Goal: Task Accomplishment & Management: Manage account settings

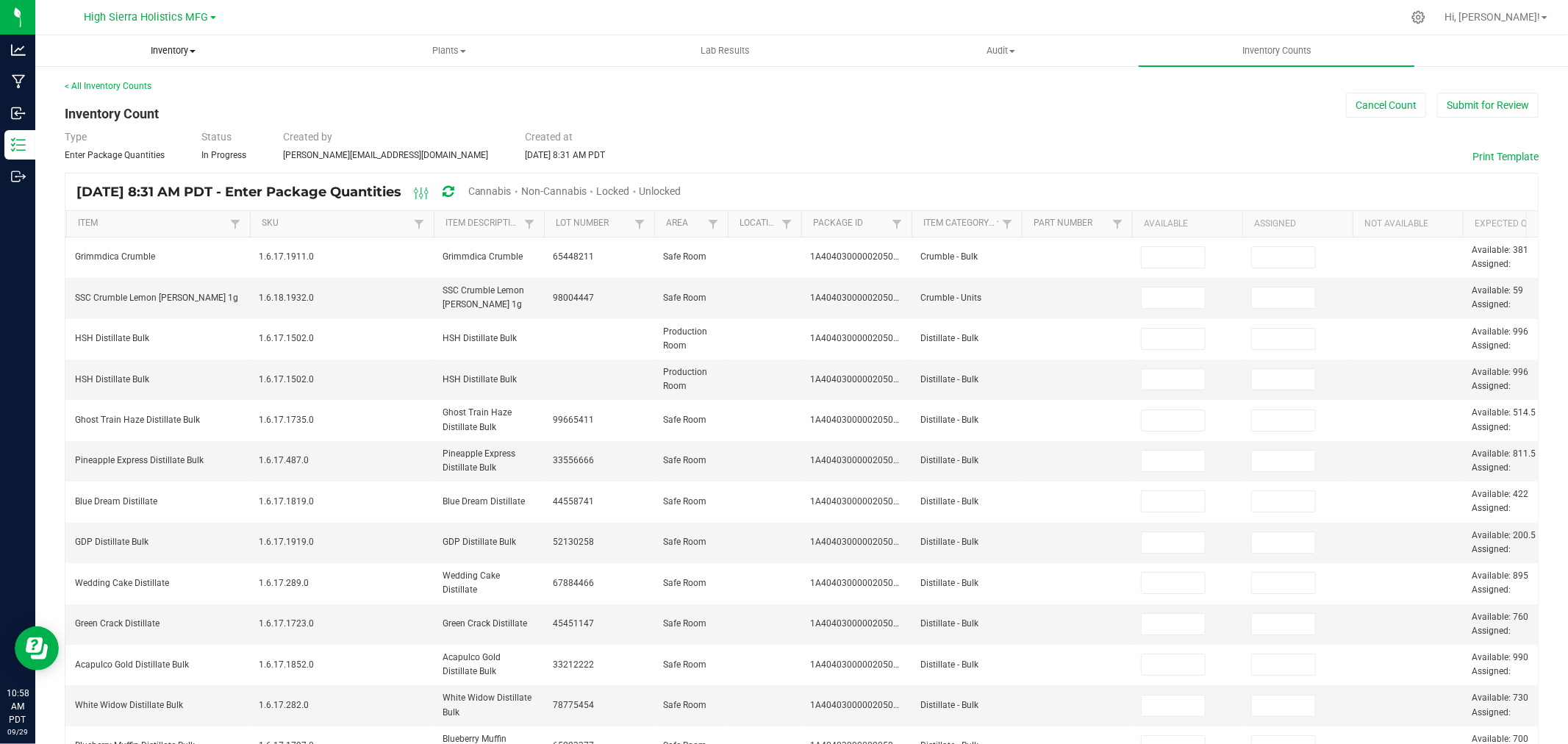
click at [178, 48] on span "Inventory" at bounding box center [173, 50] width 274 height 13
click at [108, 82] on span "All packages" at bounding box center [86, 88] width 101 height 12
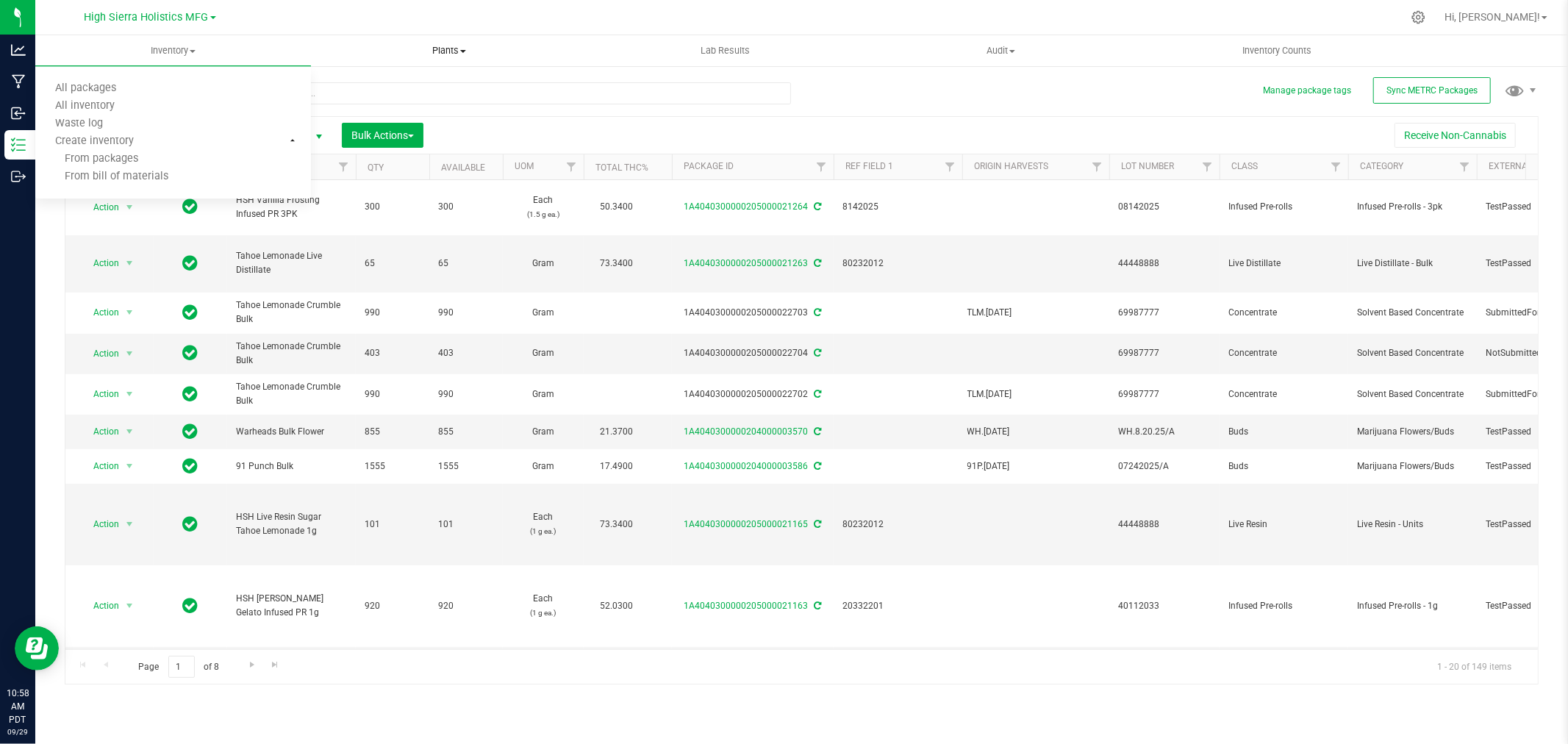
click at [351, 40] on uib-tab-heading "Plants All plants Waste log" at bounding box center [449, 51] width 274 height 30
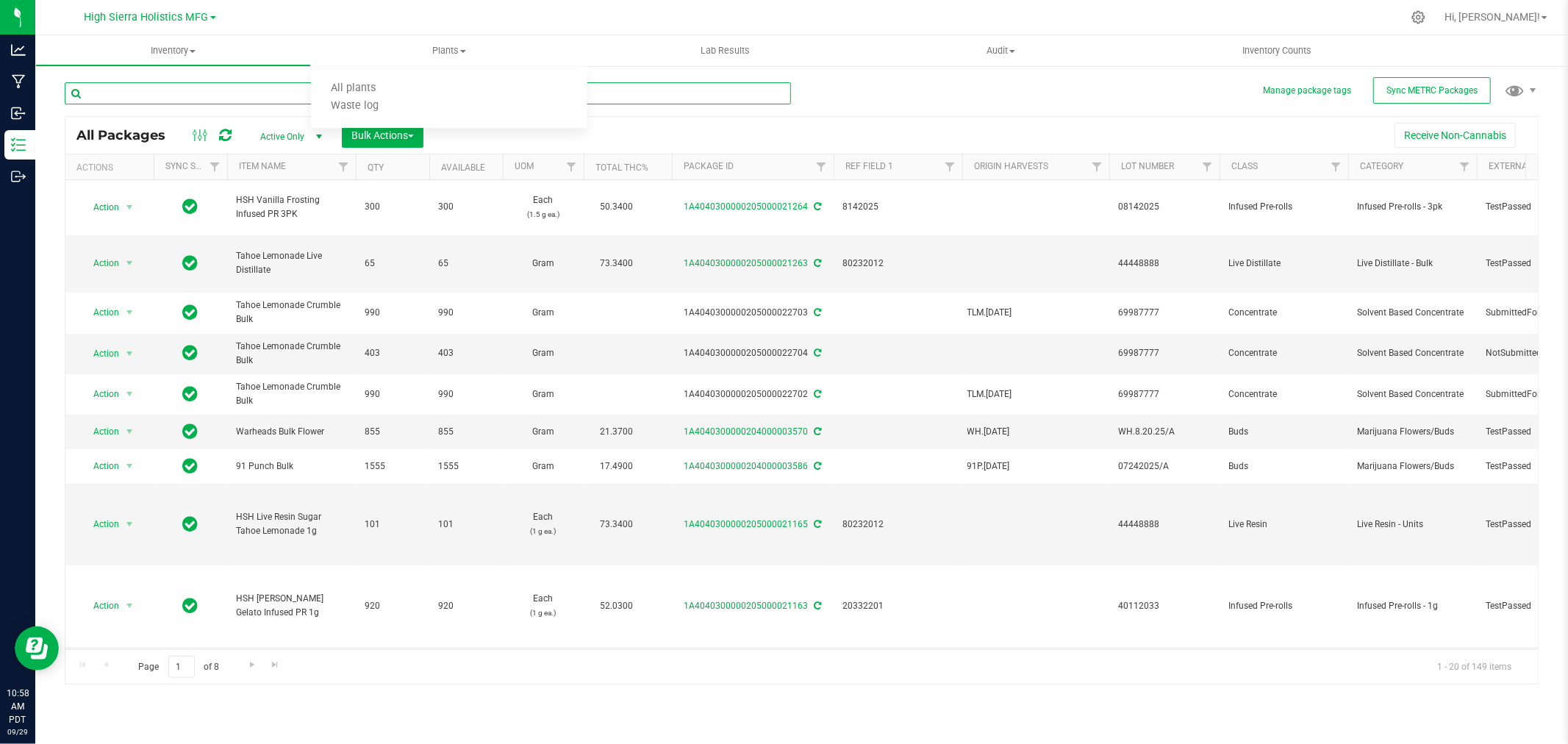
click at [178, 89] on input "text" at bounding box center [427, 93] width 727 height 22
type input "acapulco"
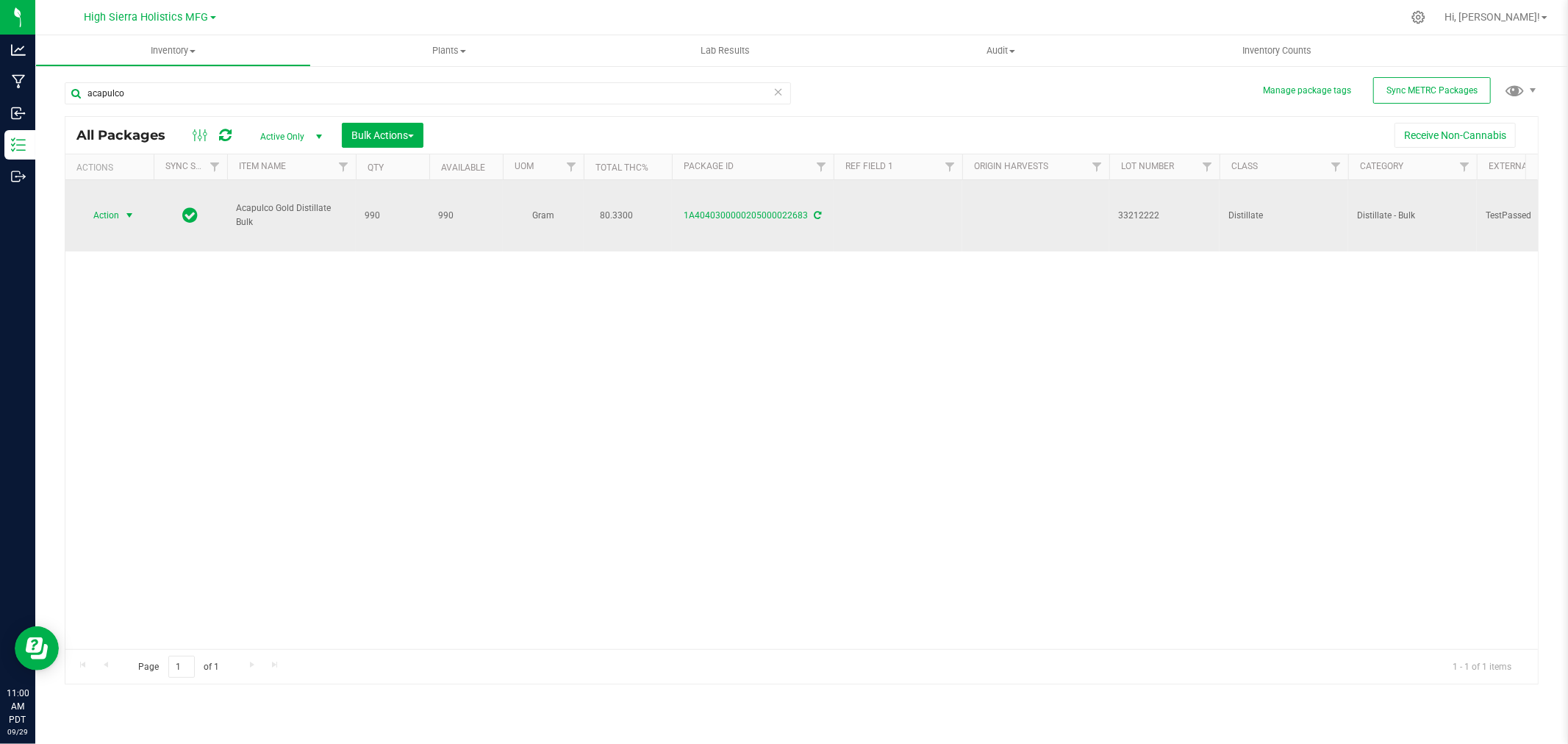
click at [119, 218] on span "Action" at bounding box center [100, 215] width 40 height 21
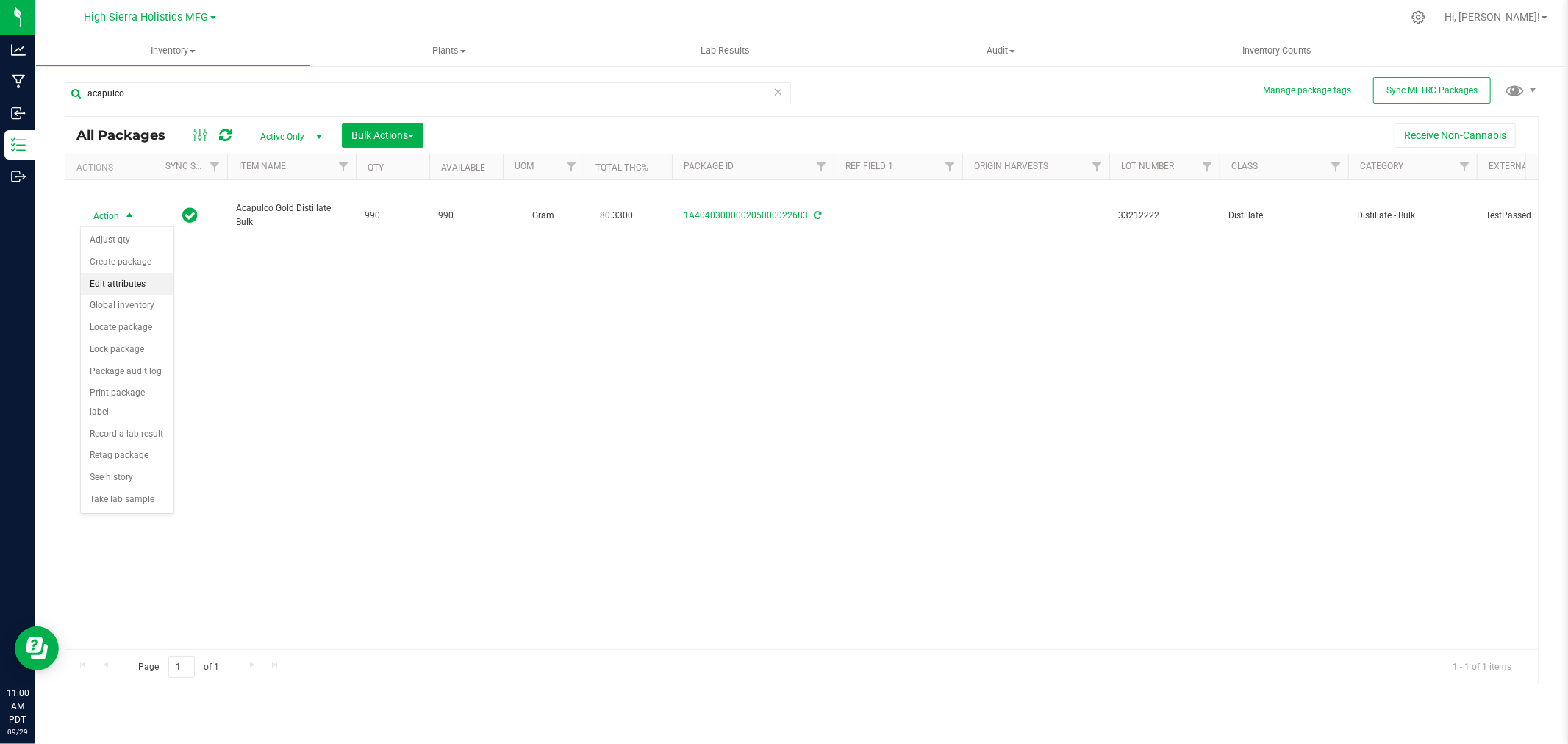
click at [129, 282] on li "Edit attributes" at bounding box center [127, 284] width 92 height 22
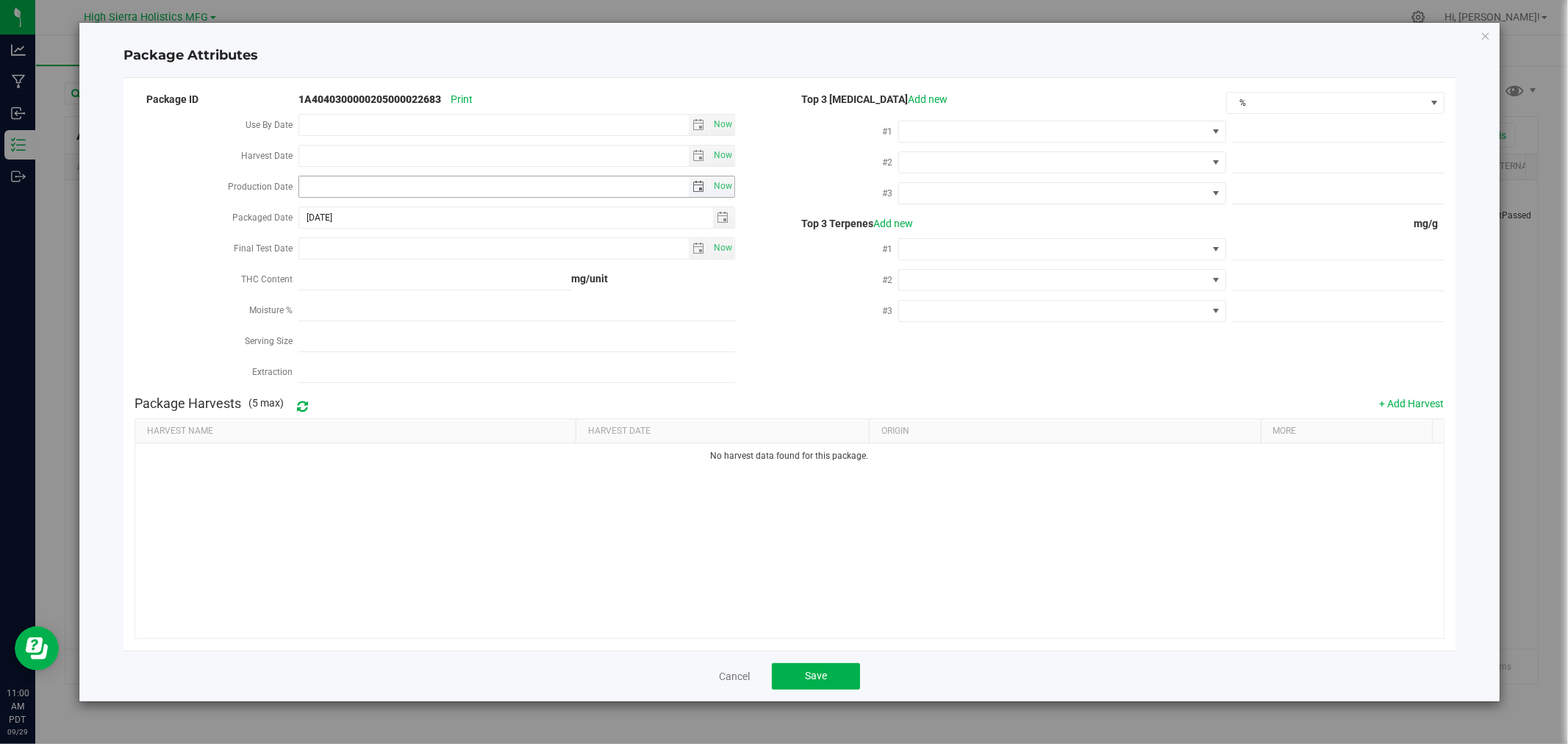
click at [412, 185] on input "Production Date" at bounding box center [494, 186] width 390 height 21
type input "[DATE]"
click at [340, 242] on input "Final Test Date" at bounding box center [494, 248] width 390 height 21
type input "[DATE]"
click at [172, 311] on div "Moisture %" at bounding box center [216, 311] width 164 height 31
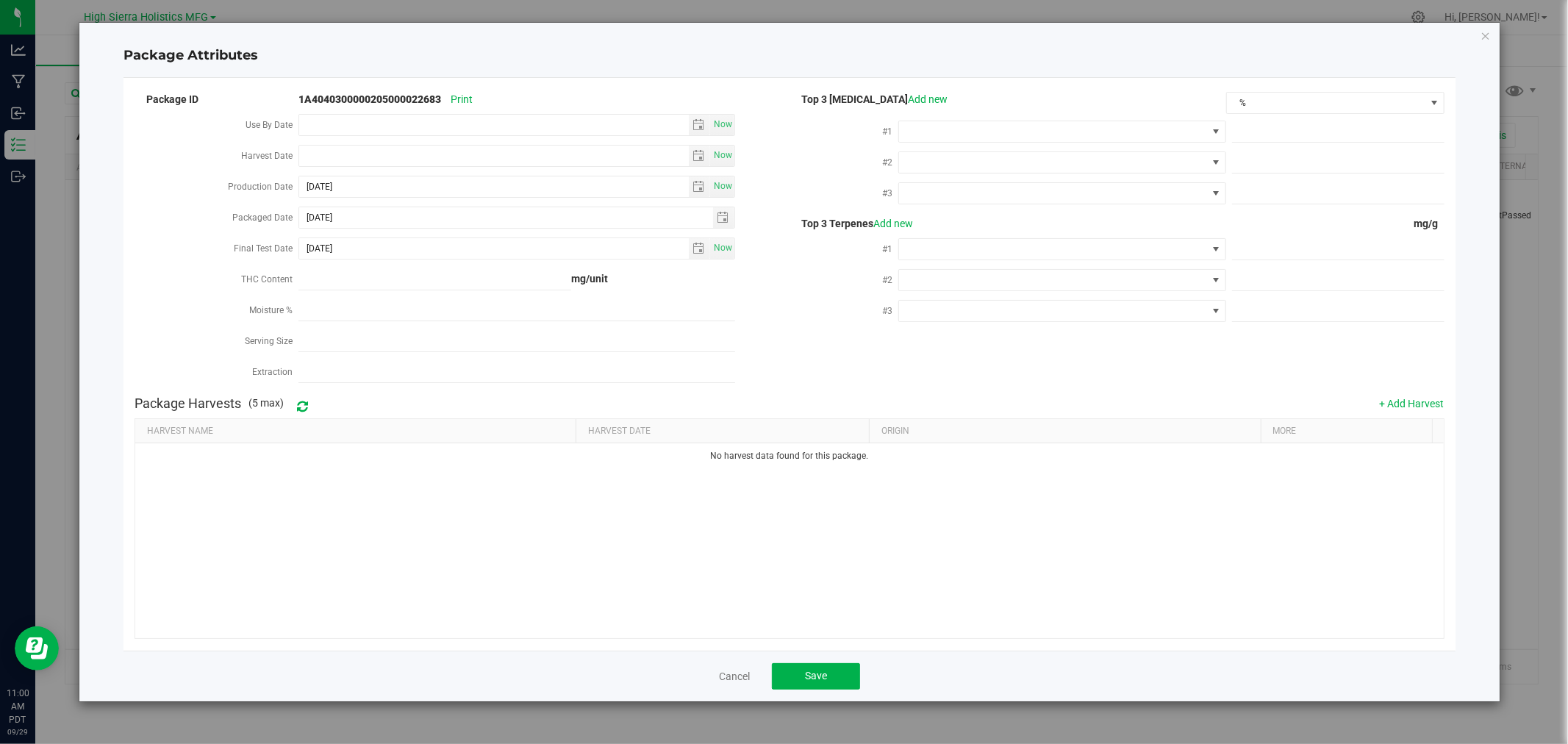
click at [1040, 117] on div at bounding box center [1062, 131] width 327 height 26
click at [1037, 141] on span at bounding box center [1052, 131] width 307 height 21
click at [985, 269] on li "THC" at bounding box center [1062, 266] width 326 height 25
click at [952, 160] on span at bounding box center [1052, 162] width 307 height 21
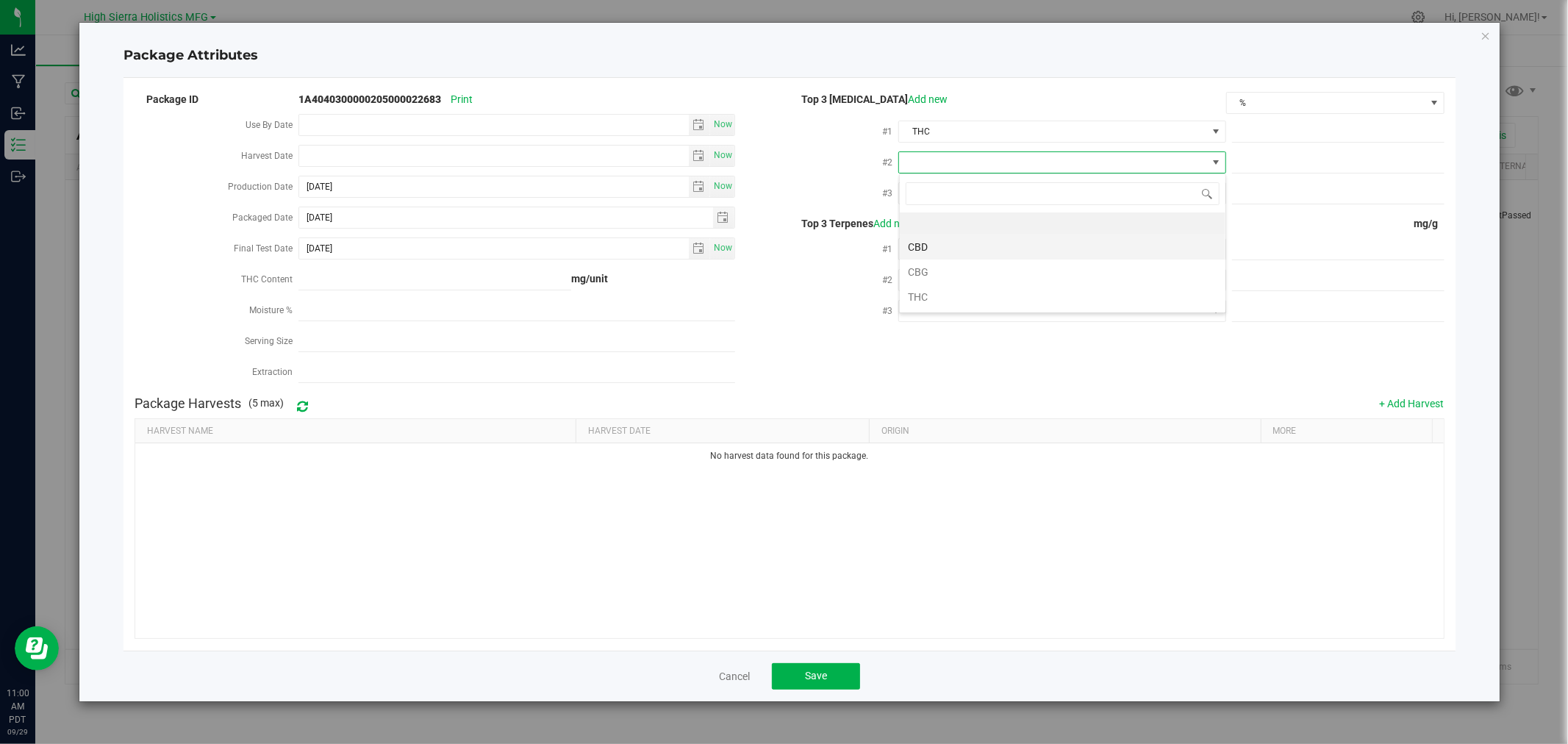
click at [951, 243] on li "CBD" at bounding box center [1062, 246] width 326 height 25
click at [953, 200] on span at bounding box center [1052, 193] width 307 height 21
click at [958, 307] on li "CBG" at bounding box center [1062, 302] width 326 height 25
click at [959, 247] on span at bounding box center [1052, 249] width 307 height 21
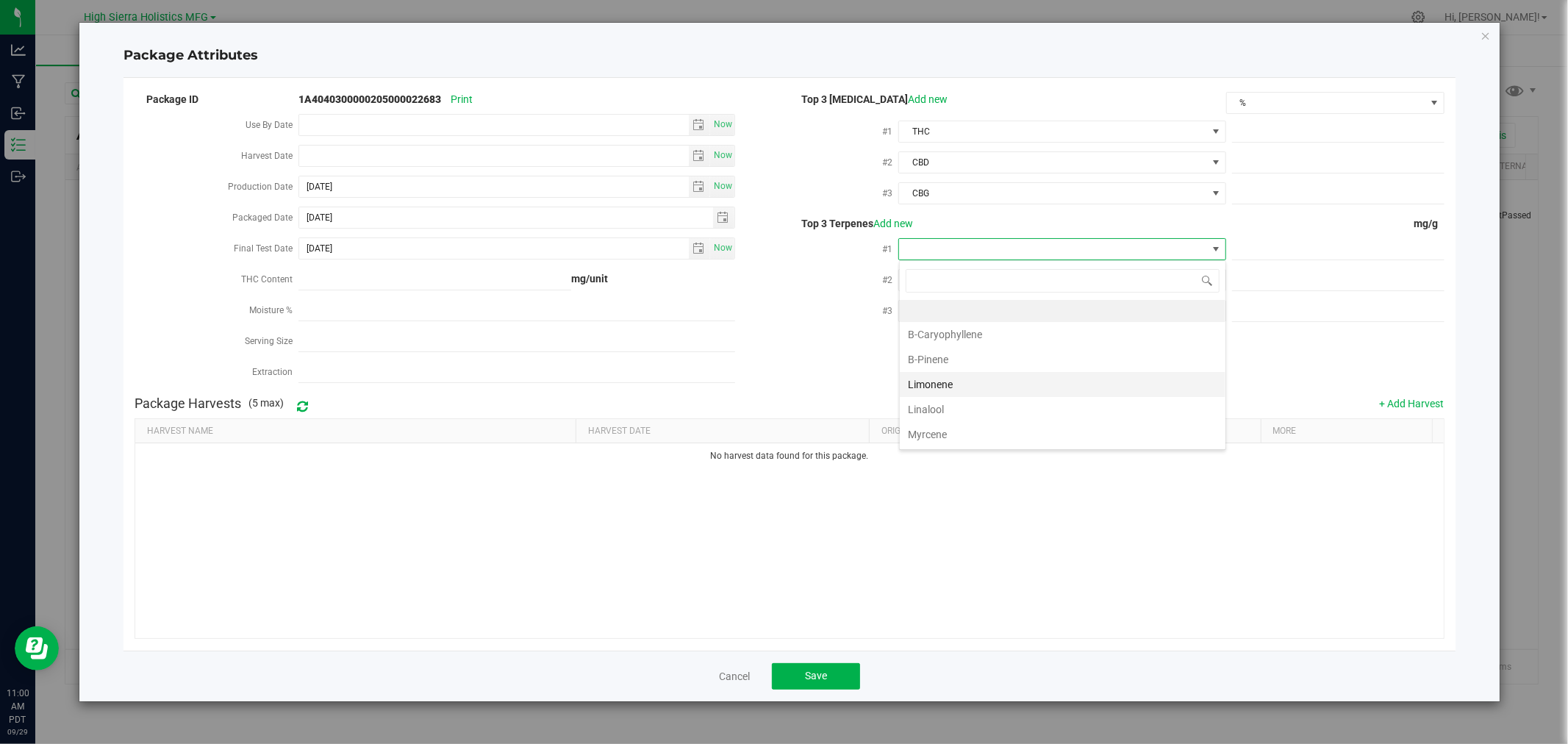
click at [944, 380] on li "Limonene" at bounding box center [1062, 384] width 326 height 25
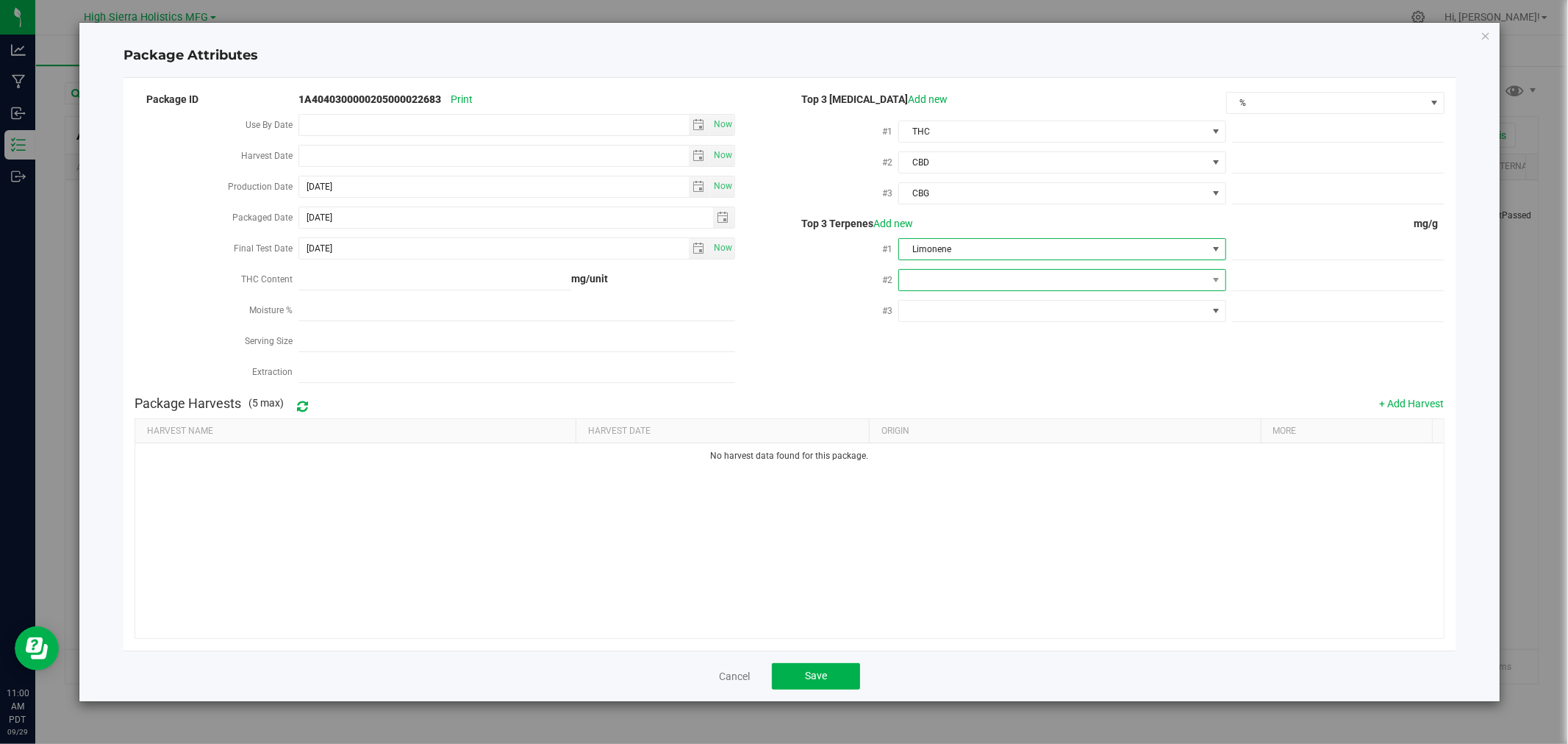
click at [932, 284] on span at bounding box center [1052, 280] width 307 height 21
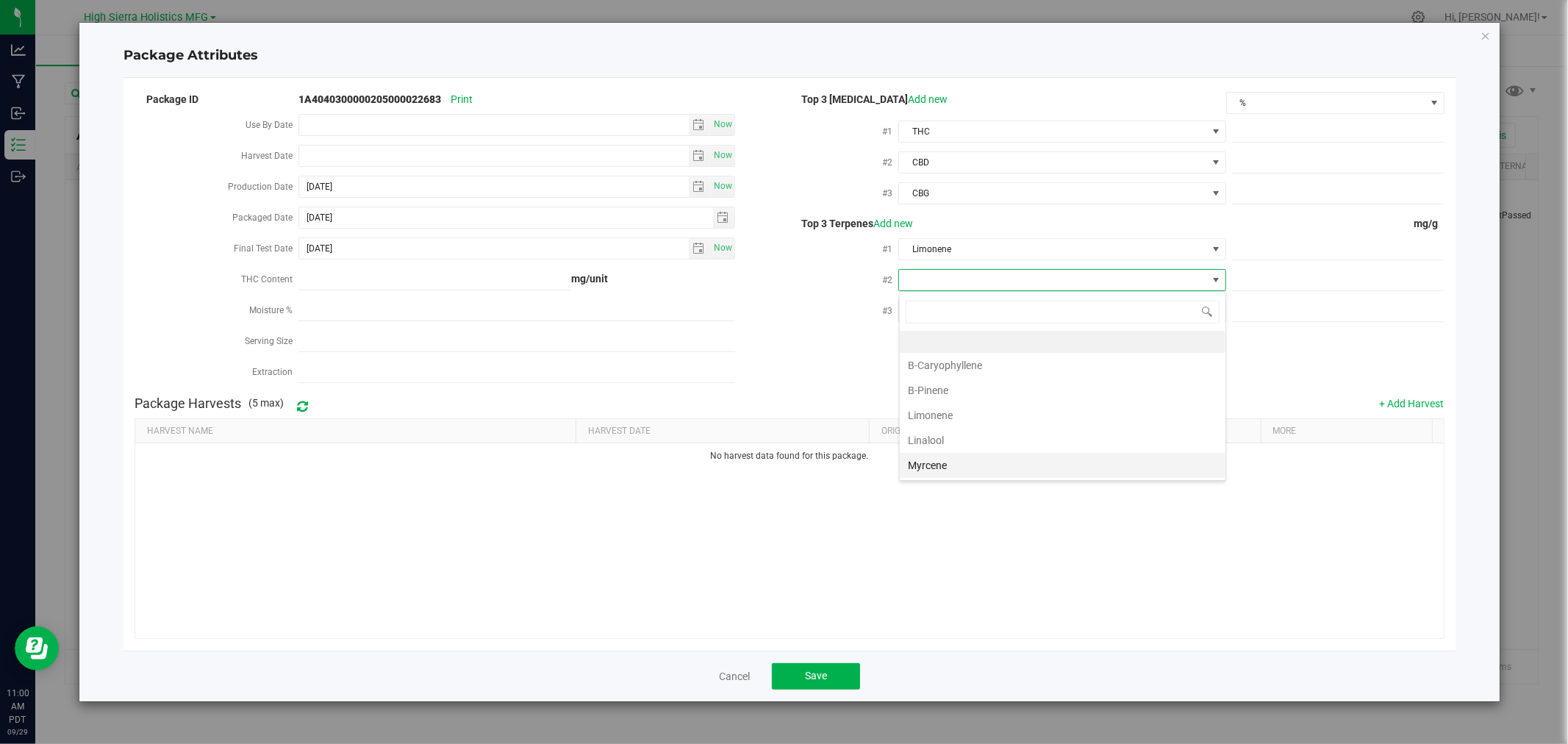
click at [938, 467] on li "Myrcene" at bounding box center [1062, 465] width 326 height 25
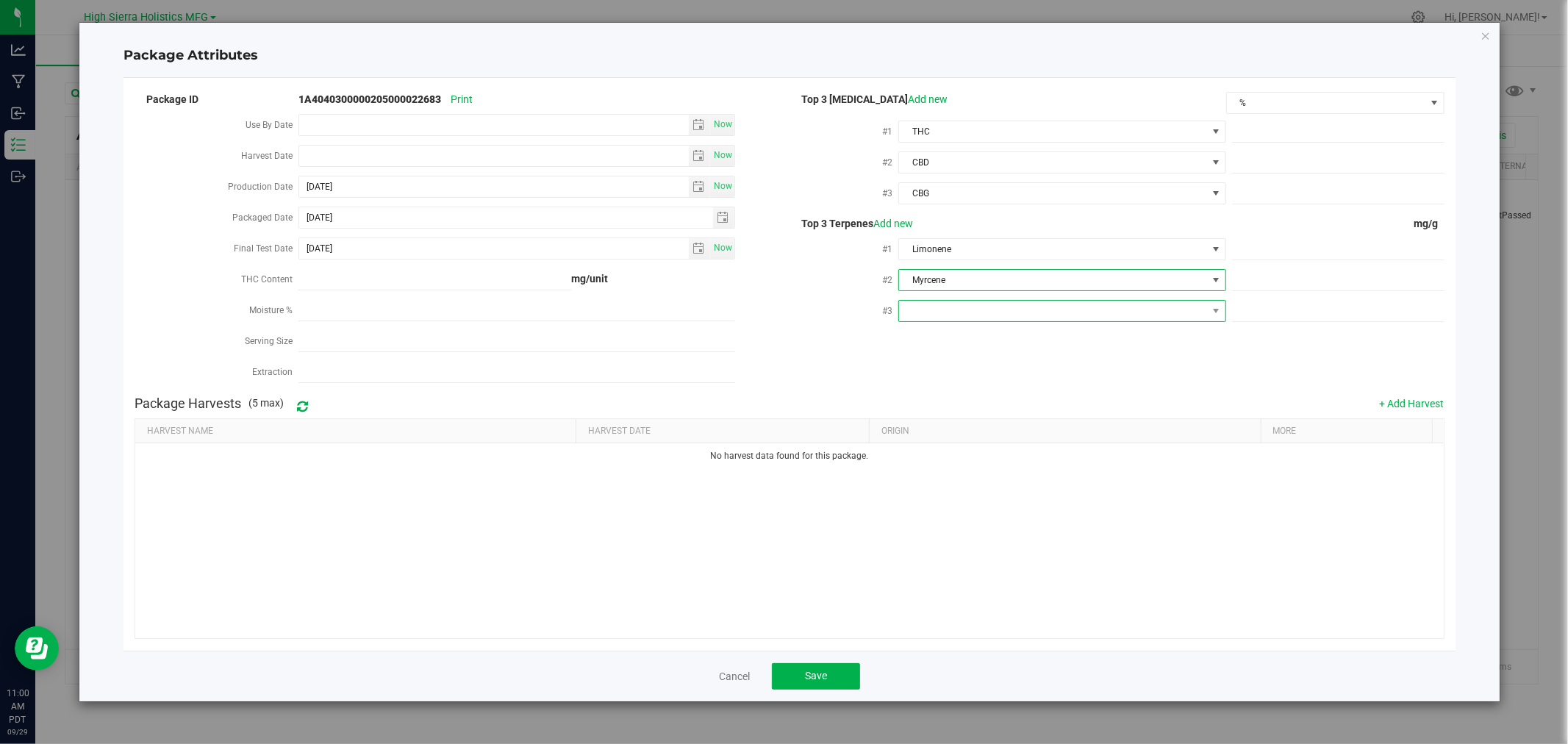
click at [937, 310] on span at bounding box center [1052, 310] width 307 height 21
click at [950, 418] on li "B-Pinene" at bounding box center [1062, 420] width 326 height 25
click at [1290, 129] on span at bounding box center [1339, 131] width 213 height 21
type input "80.33"
type input "80.3300"
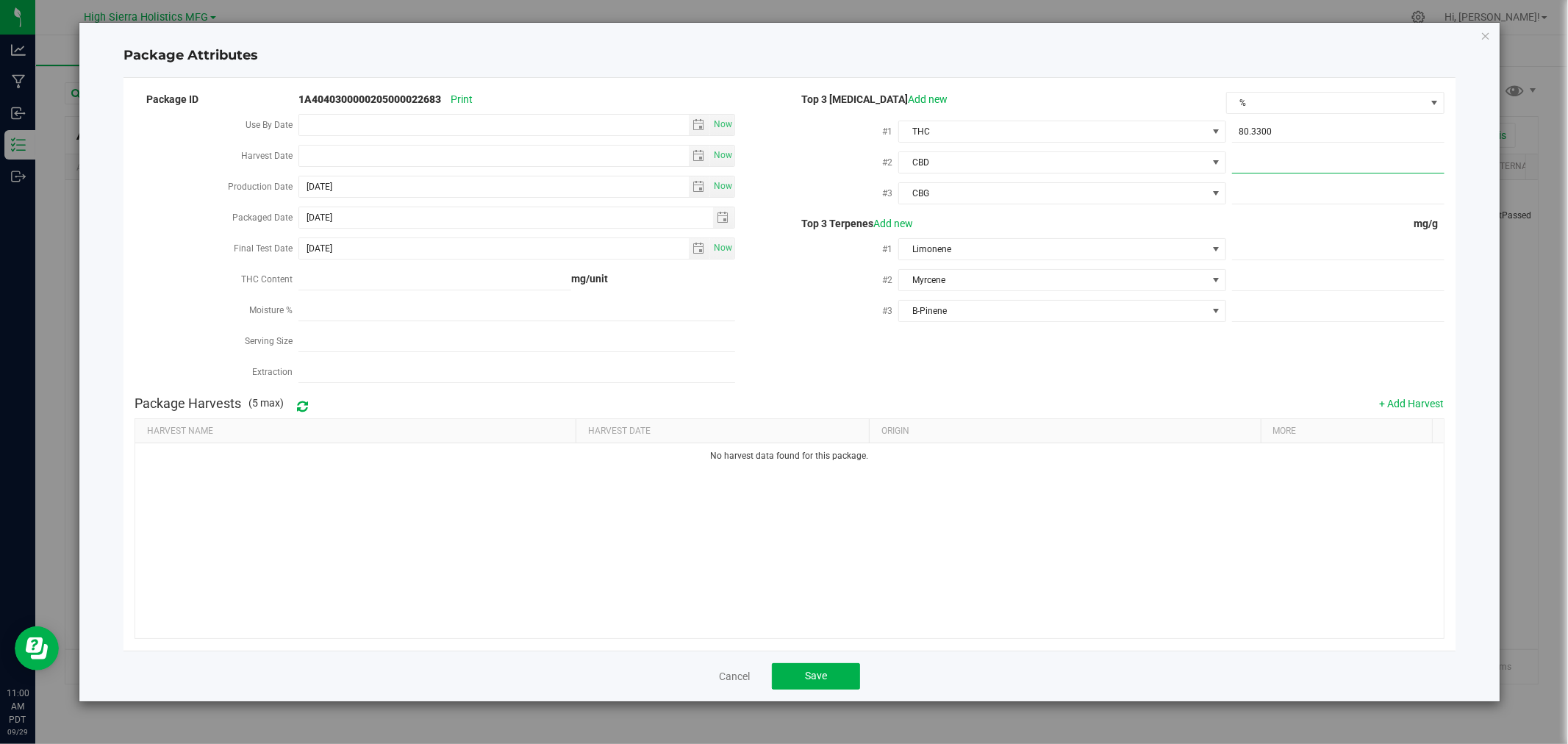
type input "0"
type input "0.0000"
type input "4.79"
click at [1294, 223] on div "mg/g" at bounding box center [1336, 224] width 218 height 16
type input "4.7900"
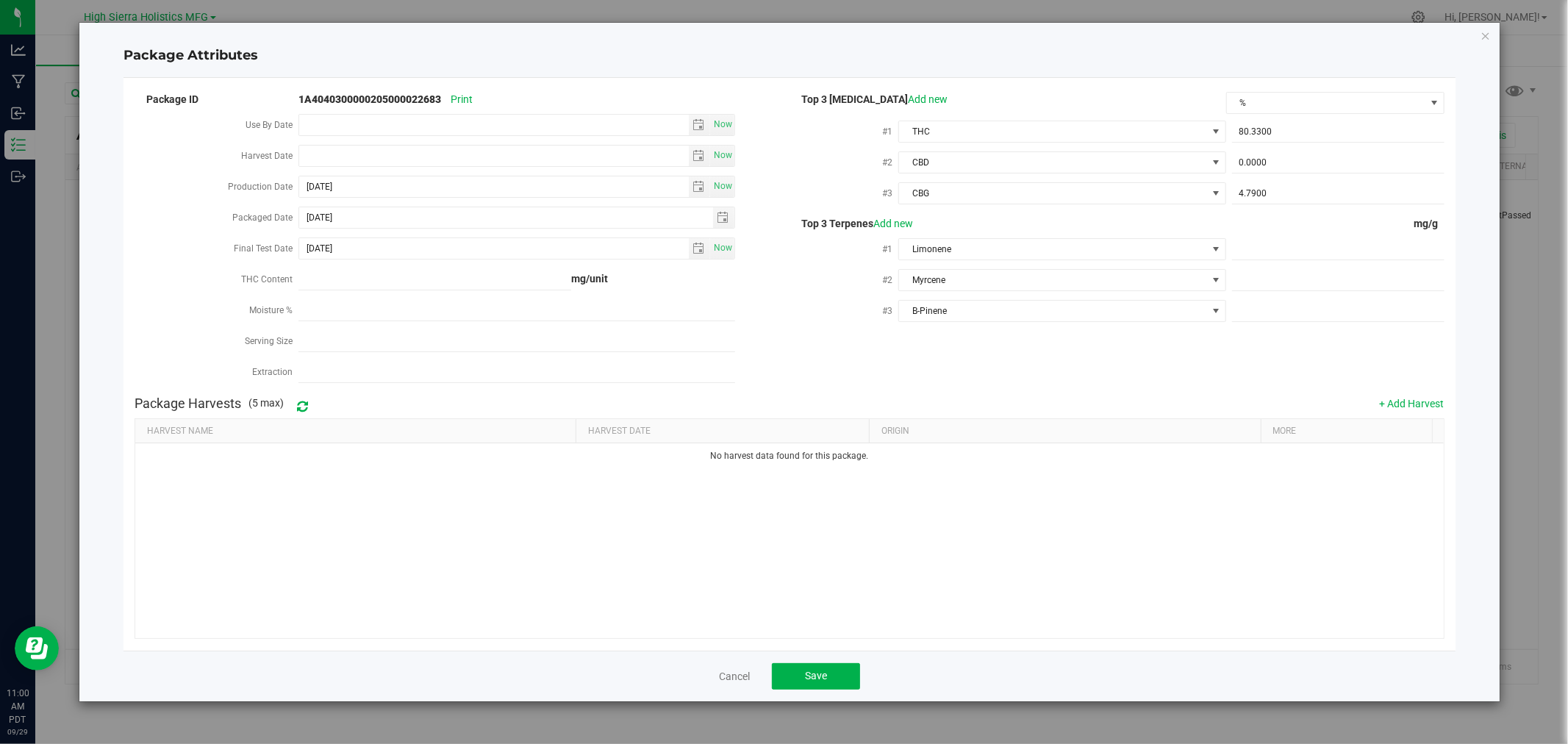
click at [1297, 262] on div "#1 Limonene" at bounding box center [1117, 250] width 655 height 31
click at [1297, 239] on span at bounding box center [1339, 249] width 213 height 21
type input "30.2"
type input "30.2000"
type input "20.4"
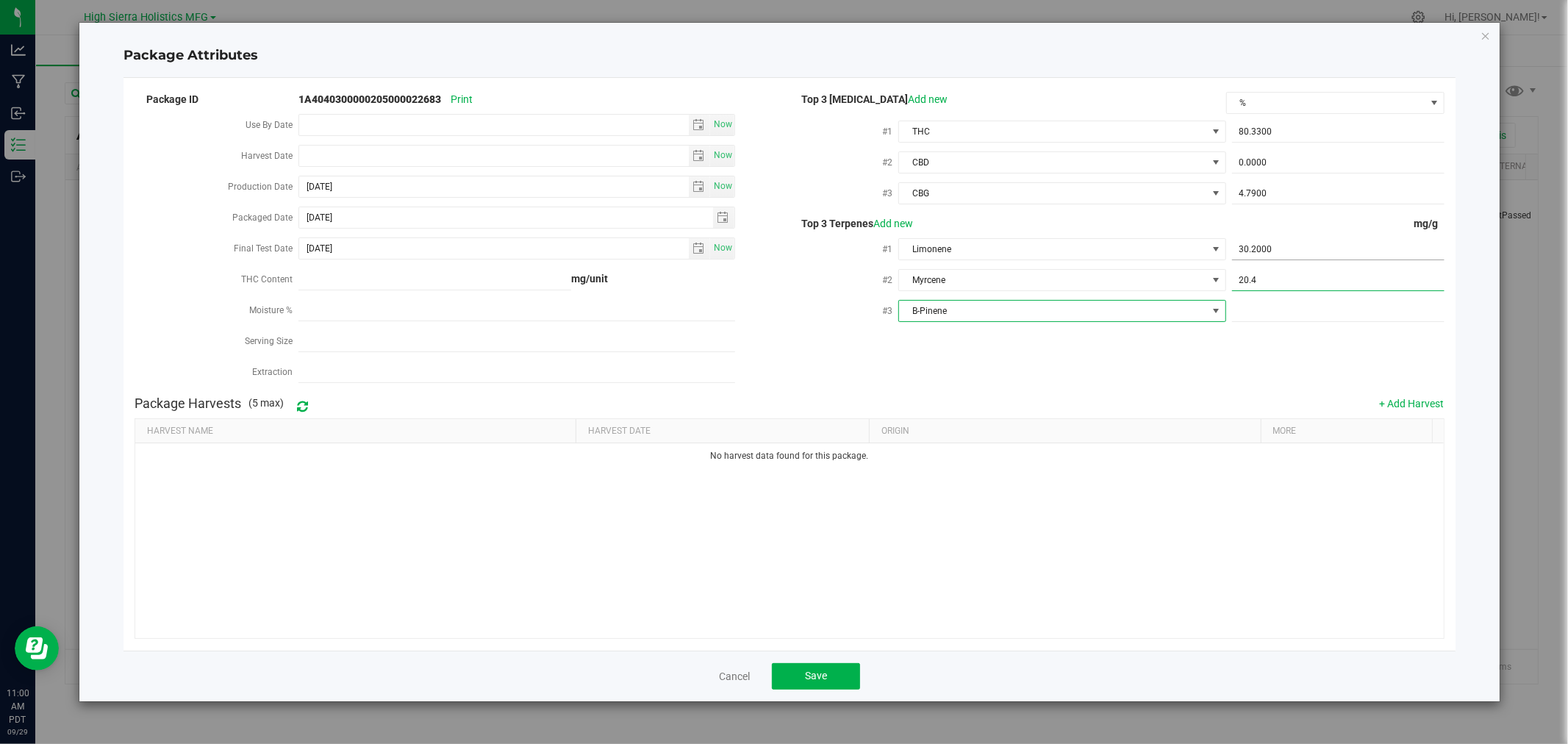
type input "20.4000"
type input "5.2"
type input "5.2000"
click at [1203, 336] on div "Package ID 1A4040300000205000022683 Print Use By Date Now Harvest Date Now Prod…" at bounding box center [789, 239] width 1310 height 299
click at [836, 678] on button "Save" at bounding box center [816, 676] width 89 height 26
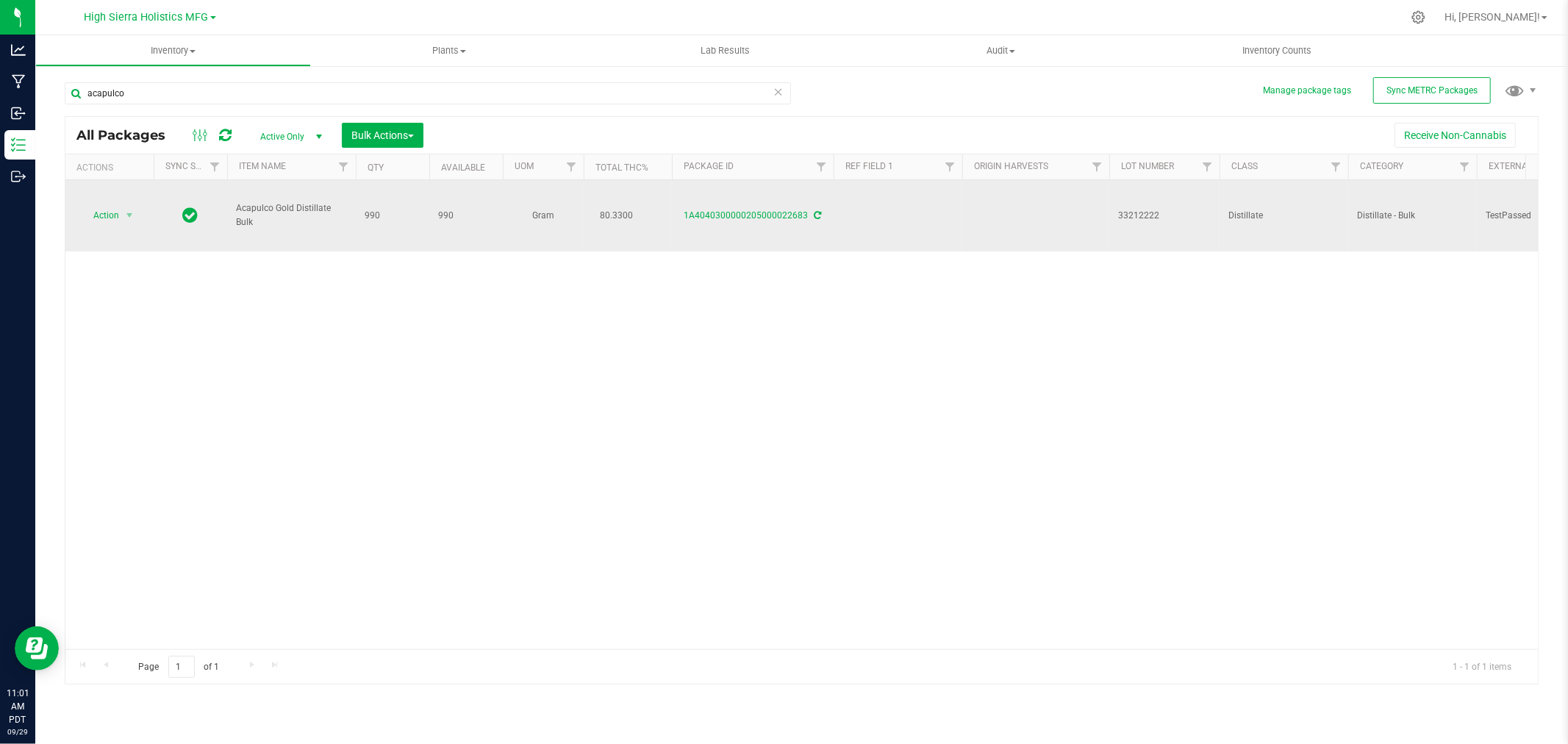
click at [1143, 210] on span "33212222" at bounding box center [1164, 215] width 92 height 14
click at [913, 217] on td at bounding box center [898, 215] width 129 height 71
type input "33212222"
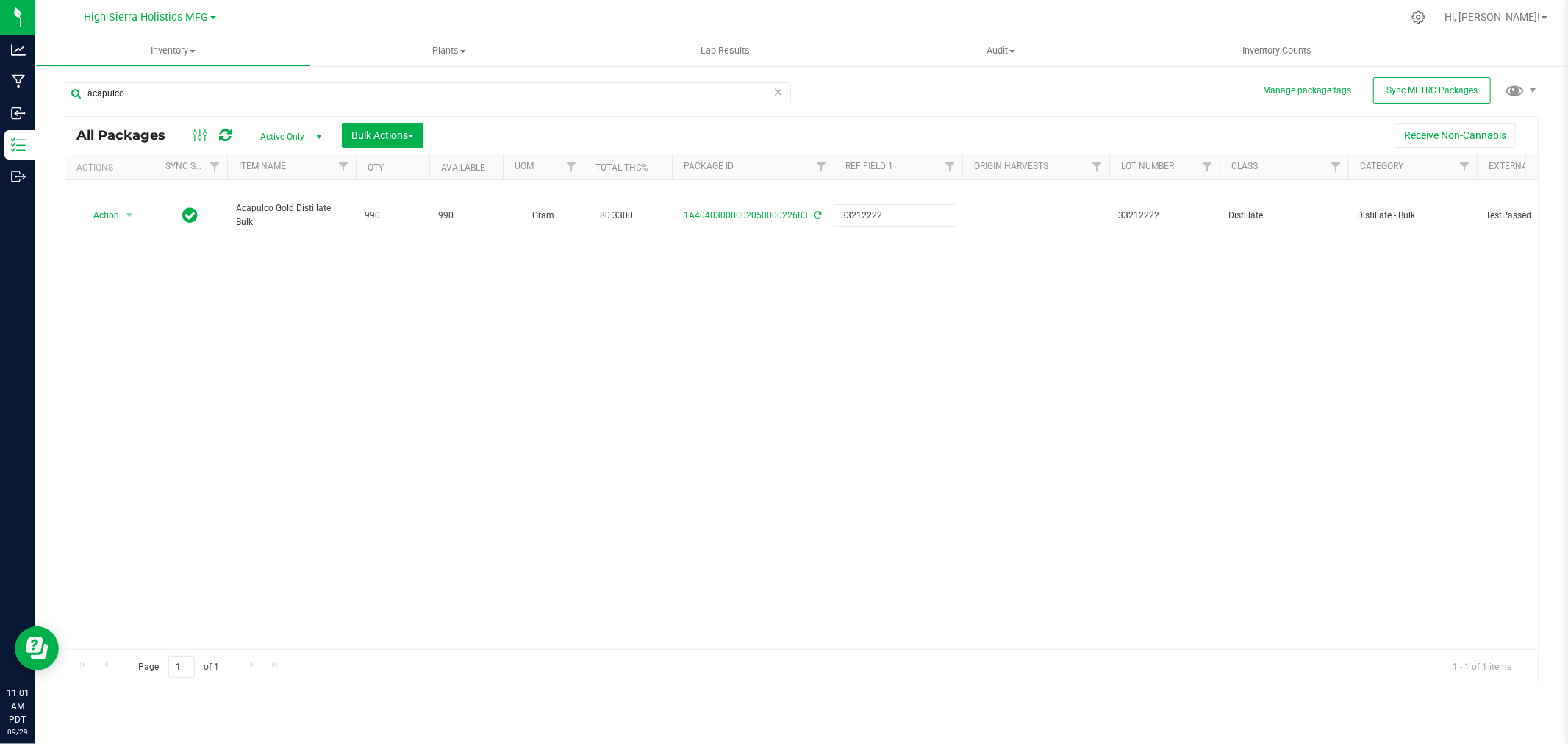
click at [946, 341] on div "All Packages Active Only Active Only Lab Samples Locked All External Internal B…" at bounding box center [801, 401] width 1474 height 569
click at [1131, 13] on div at bounding box center [832, 17] width 1139 height 29
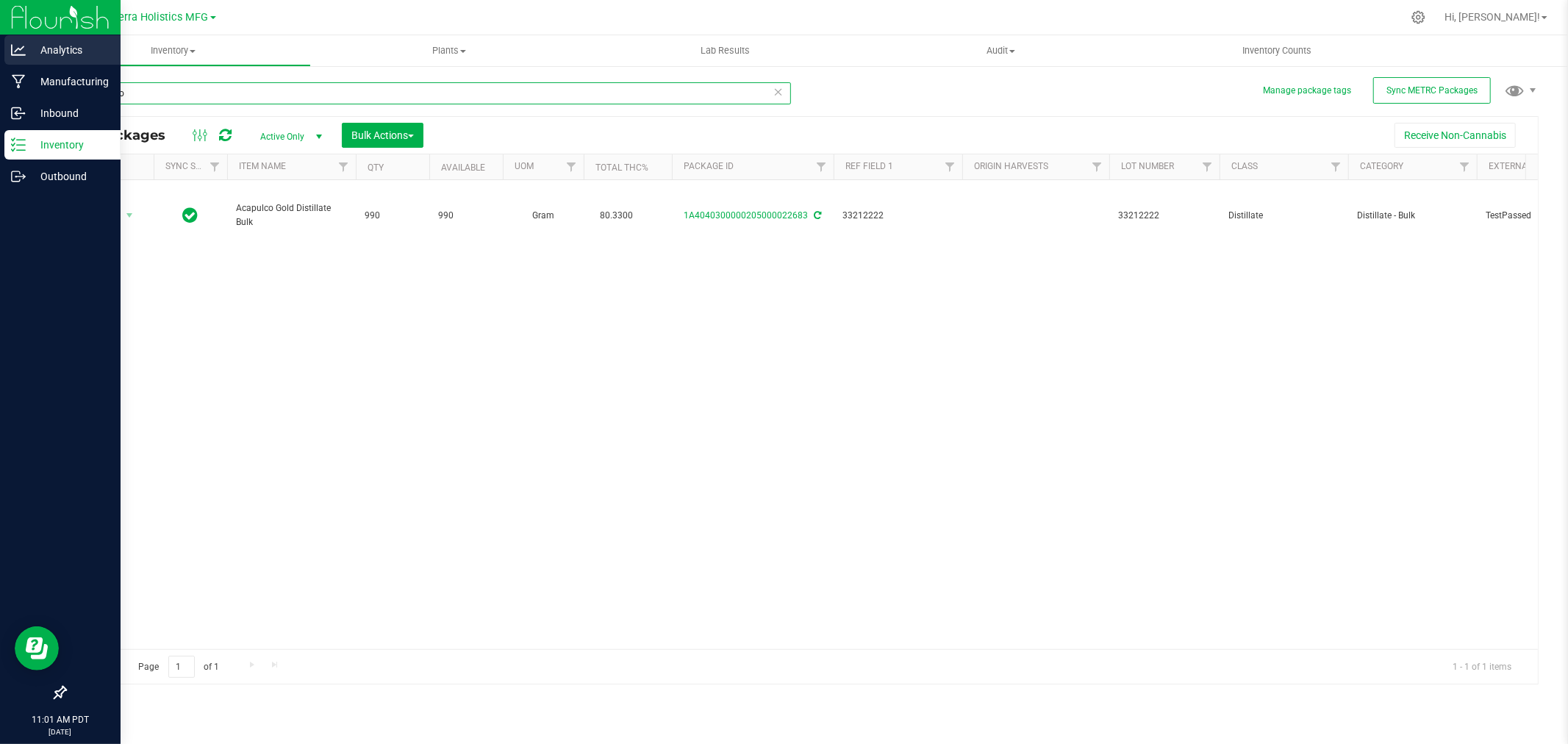
drag, startPoint x: 142, startPoint y: 92, endPoint x: 0, endPoint y: 63, distance: 144.9
click at [0, 63] on div "Analytics Manufacturing Inbound Inventory Outbound 11:01 AM PDT [DATE] 09/29 Hi…" at bounding box center [784, 372] width 1568 height 744
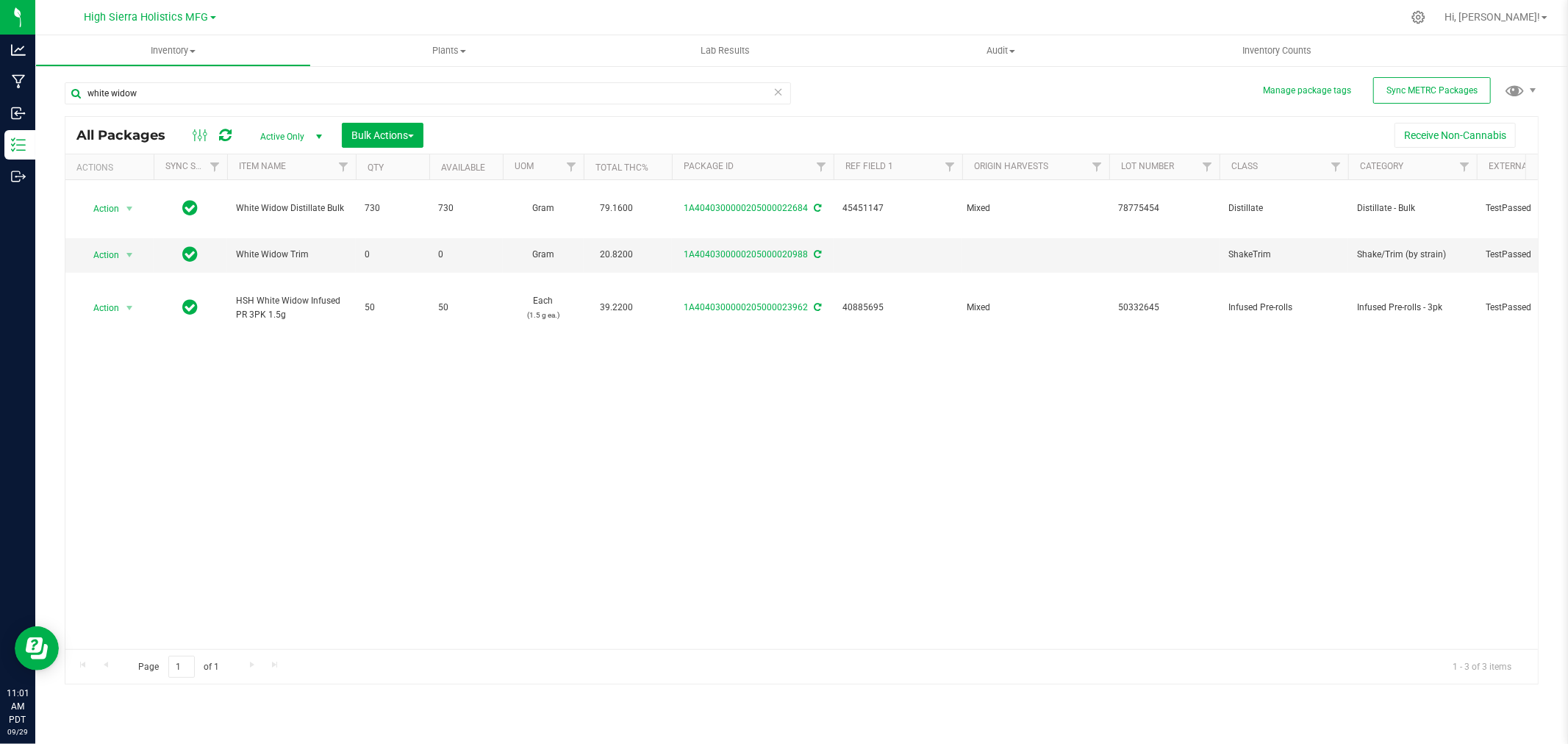
click at [980, 511] on div "Action Action Adjust qty Create package Edit attributes Global inventory Locate…" at bounding box center [801, 414] width 1473 height 469
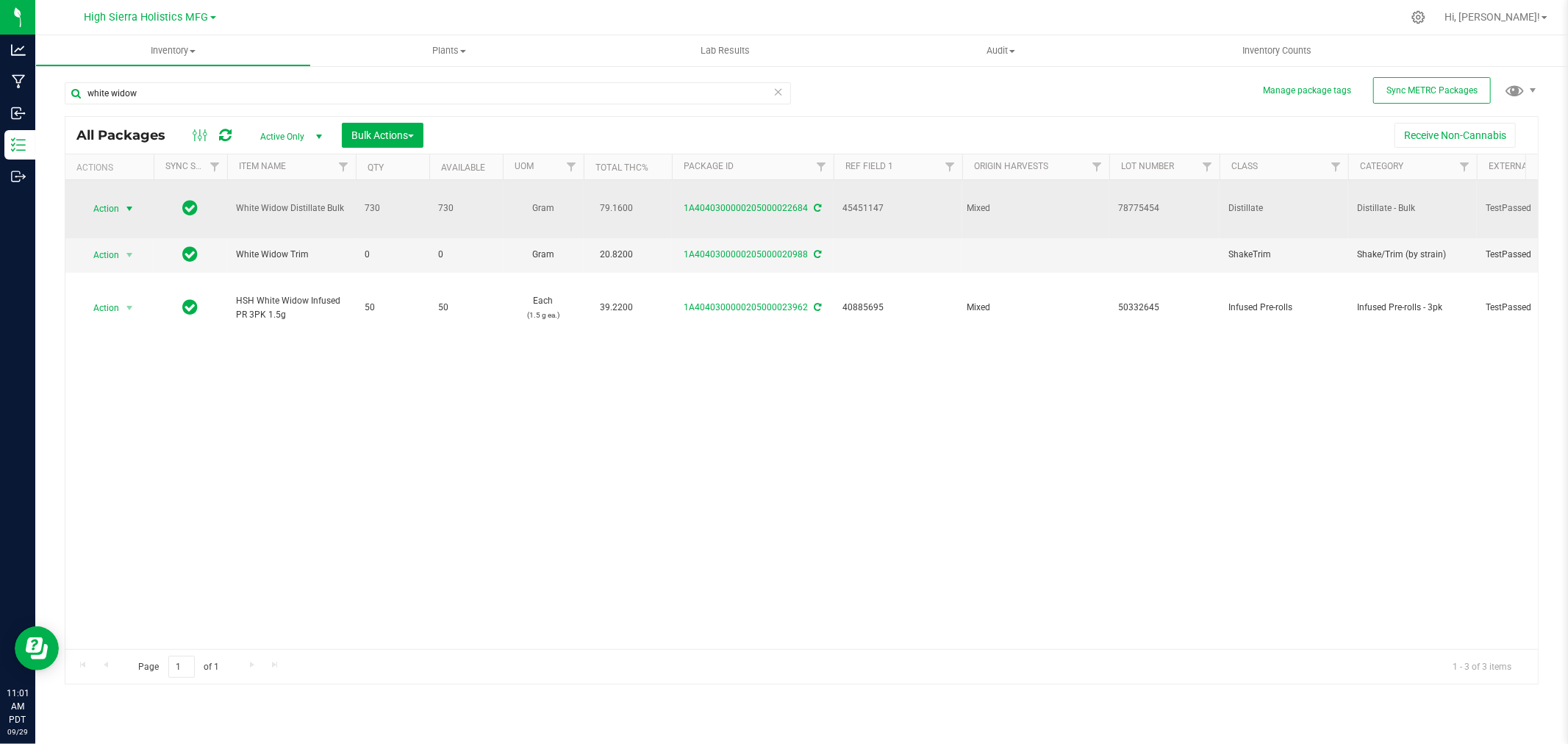
click at [119, 203] on span "Action" at bounding box center [100, 209] width 40 height 21
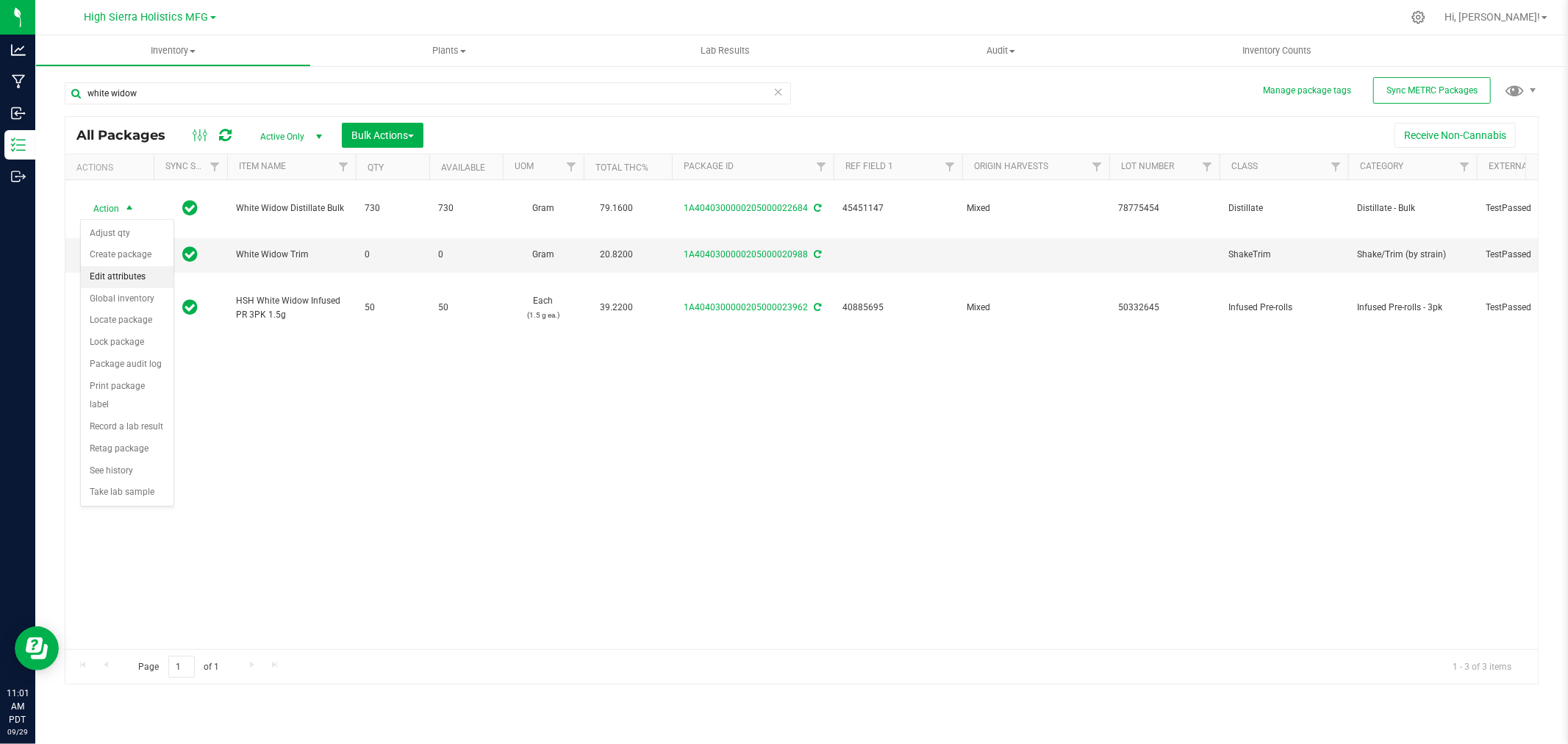
click at [128, 280] on li "Edit attributes" at bounding box center [127, 277] width 92 height 22
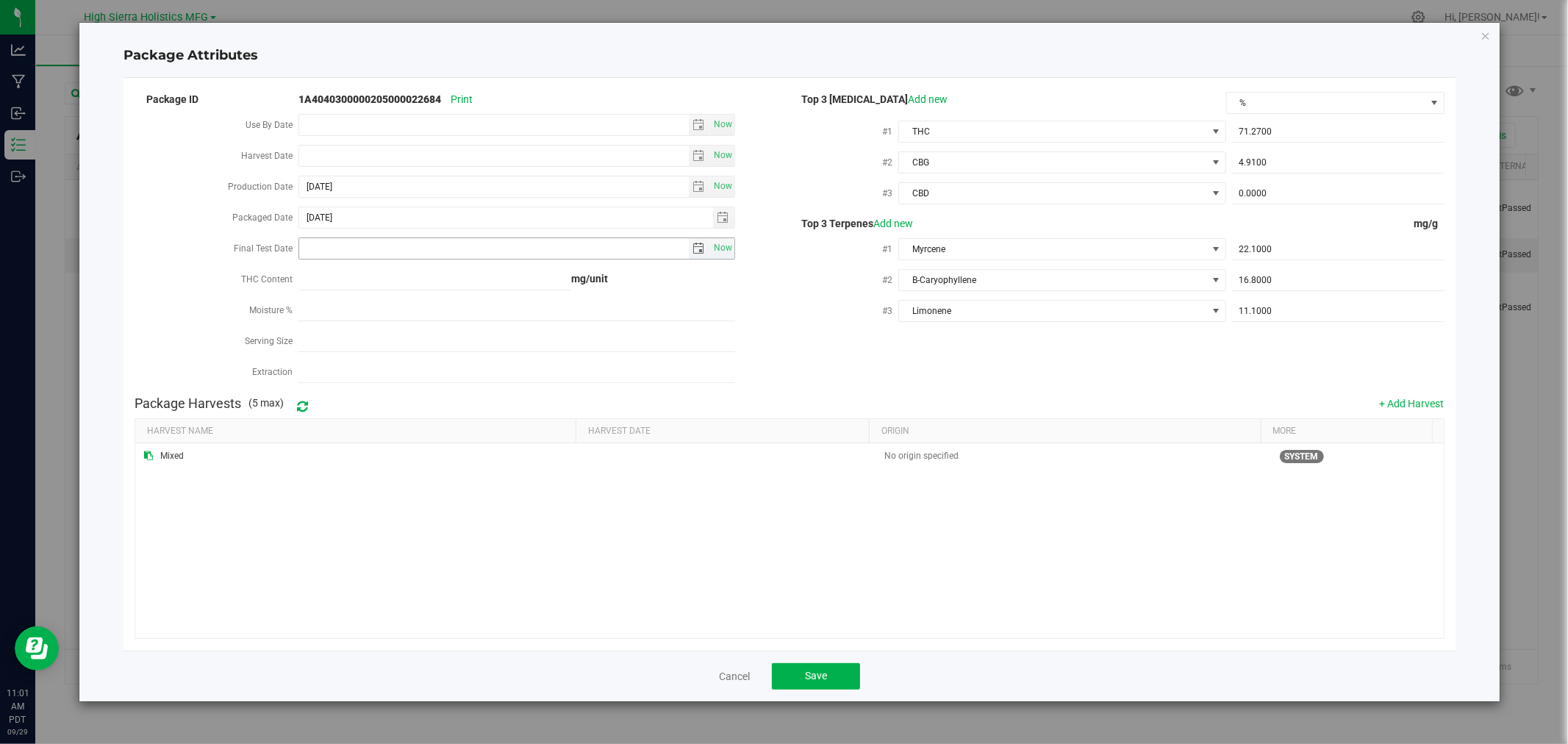
click at [339, 250] on input "Final Test Date" at bounding box center [494, 248] width 390 height 21
click at [1492, 26] on div "Package Attributes Package ID 1A4040300000205000022684 Print Use By Date Now Ha…" at bounding box center [789, 362] width 1420 height 679
click at [1485, 36] on icon "Close modal" at bounding box center [1486, 34] width 10 height 18
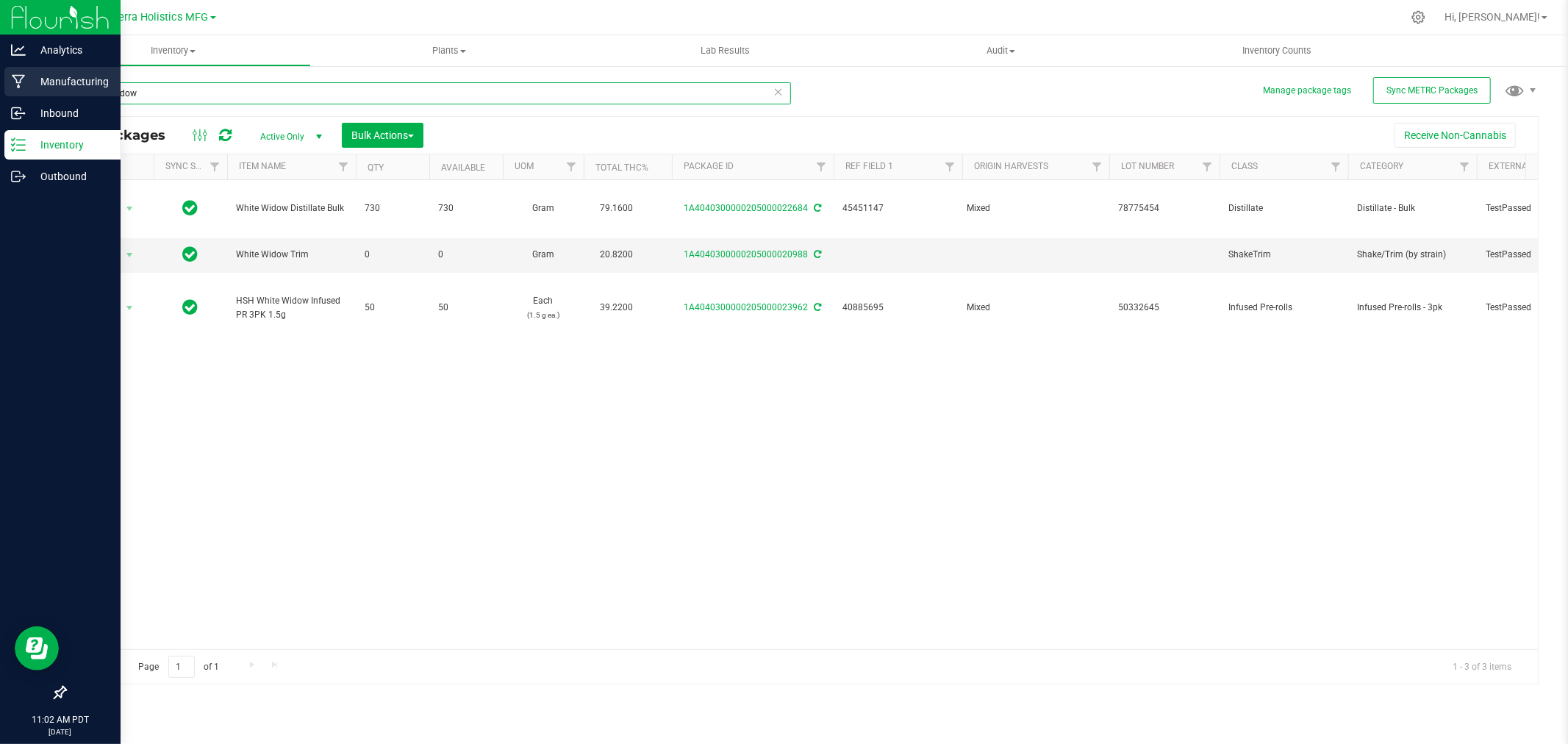
drag, startPoint x: 185, startPoint y: 87, endPoint x: 0, endPoint y: 91, distance: 185.0
click at [0, 91] on div "Analytics Manufacturing Inbound Inventory Outbound 11:02 AM PDT [DATE] 09/29 Hi…" at bounding box center [784, 372] width 1568 height 744
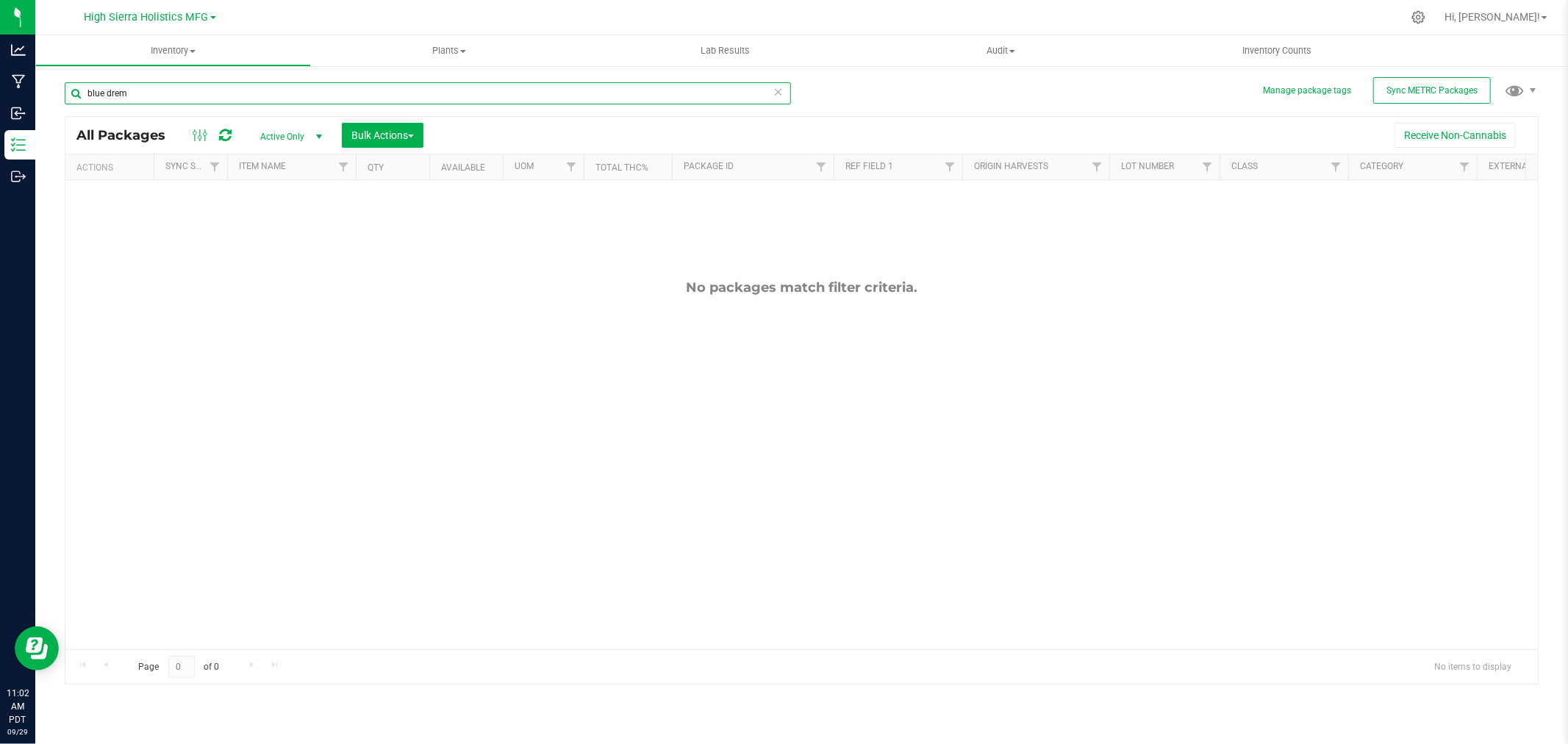
click at [117, 96] on input "blue drem" at bounding box center [427, 93] width 727 height 22
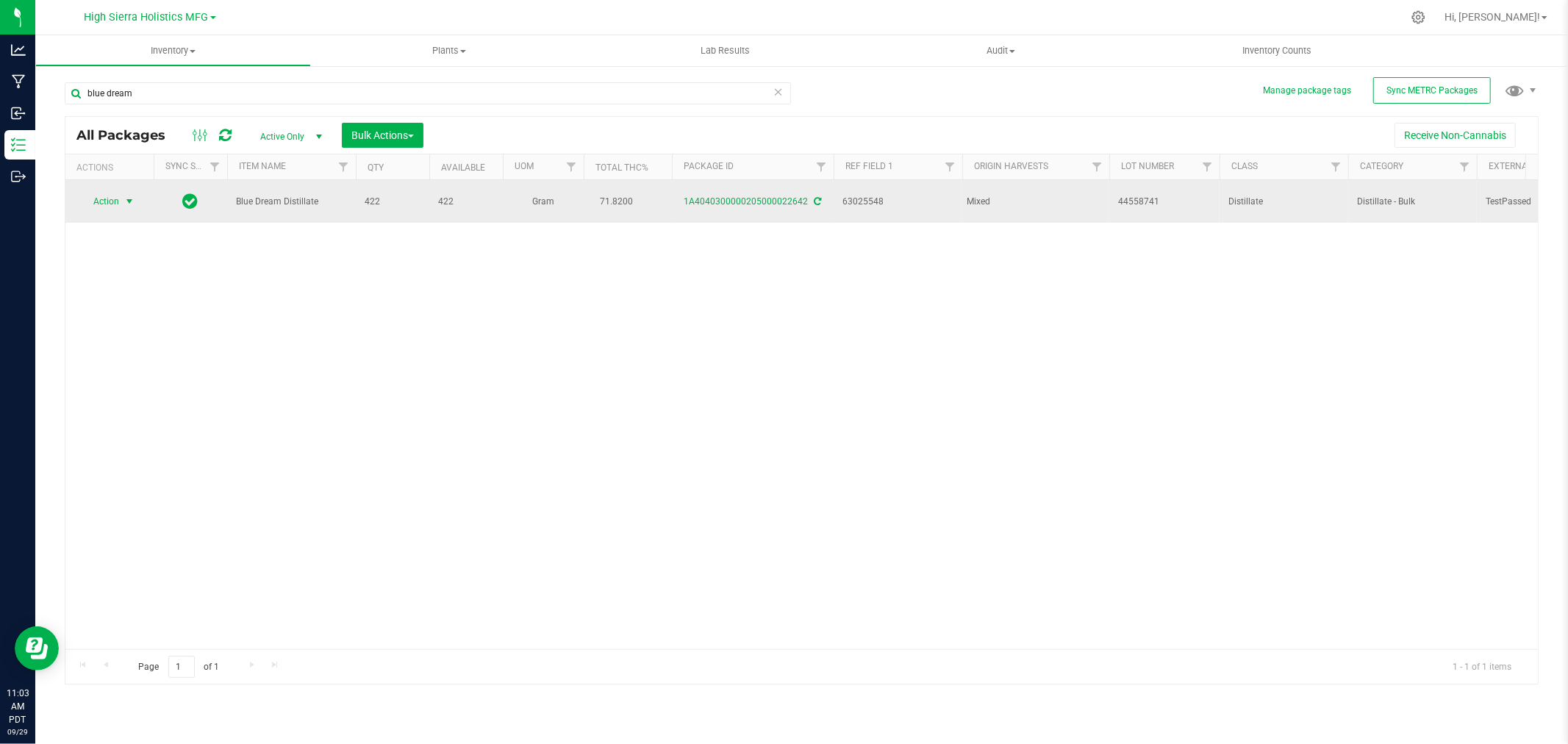
click at [131, 200] on span "select" at bounding box center [129, 201] width 12 height 12
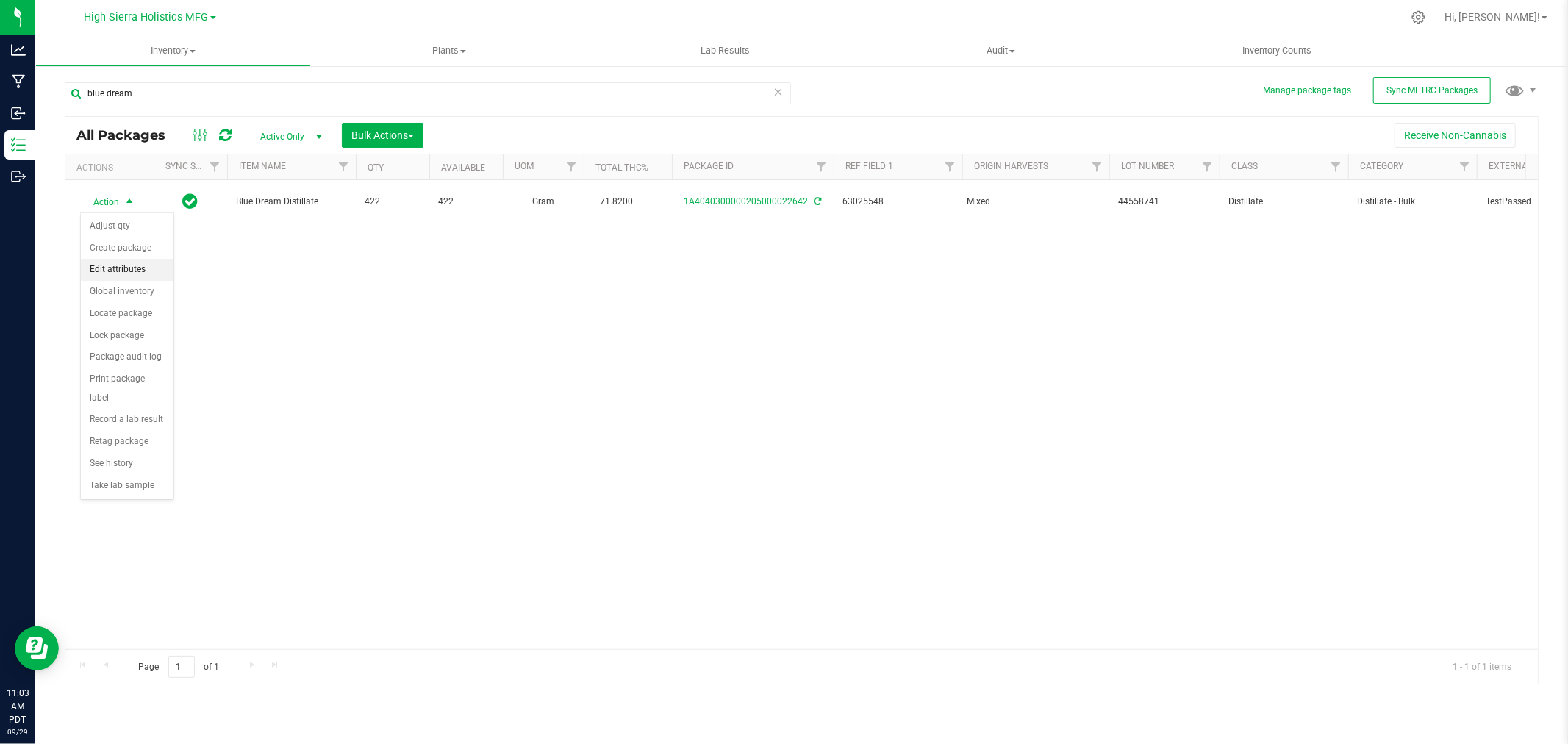
click at [128, 275] on li "Edit attributes" at bounding box center [127, 269] width 92 height 22
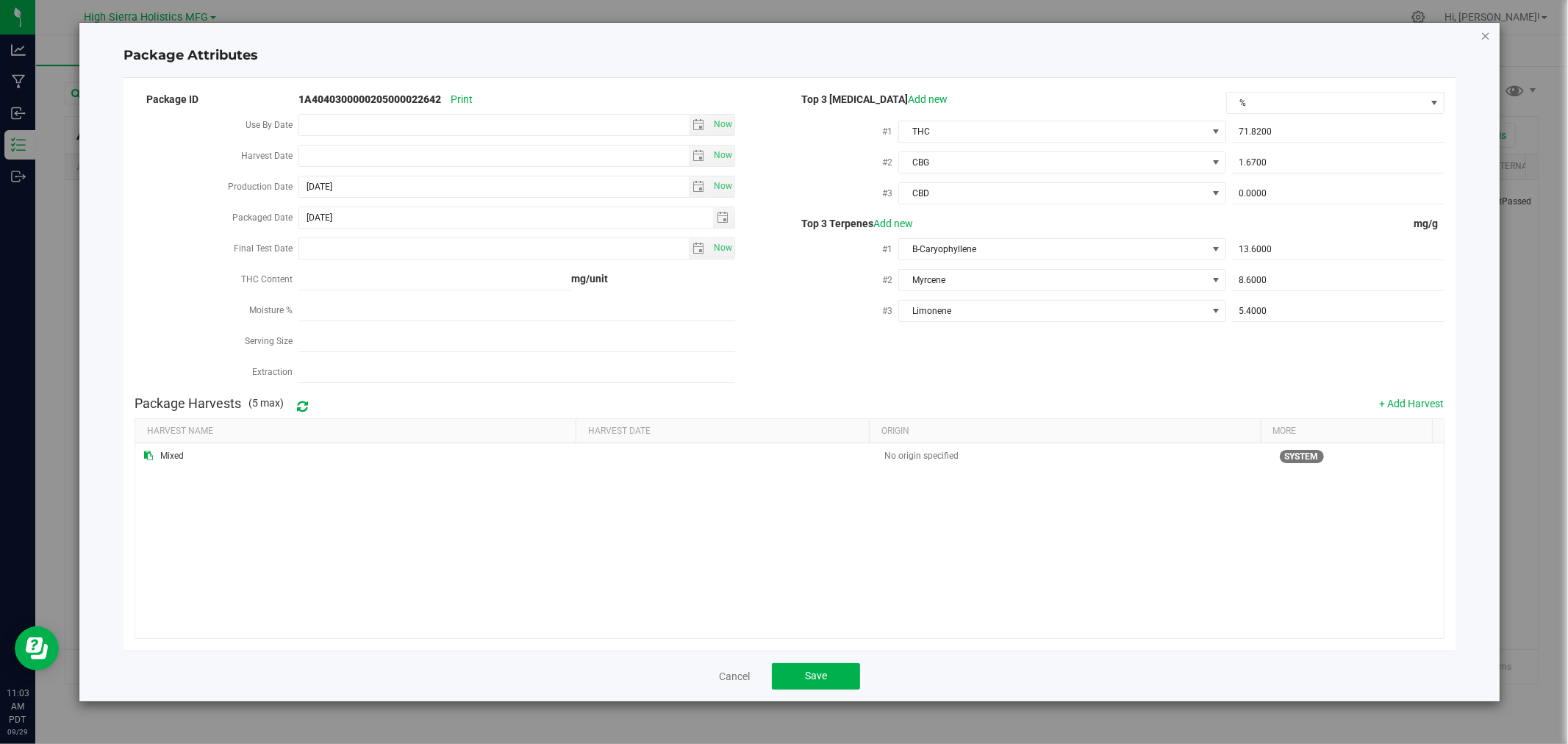
click at [1485, 38] on icon "Close modal" at bounding box center [1486, 34] width 10 height 18
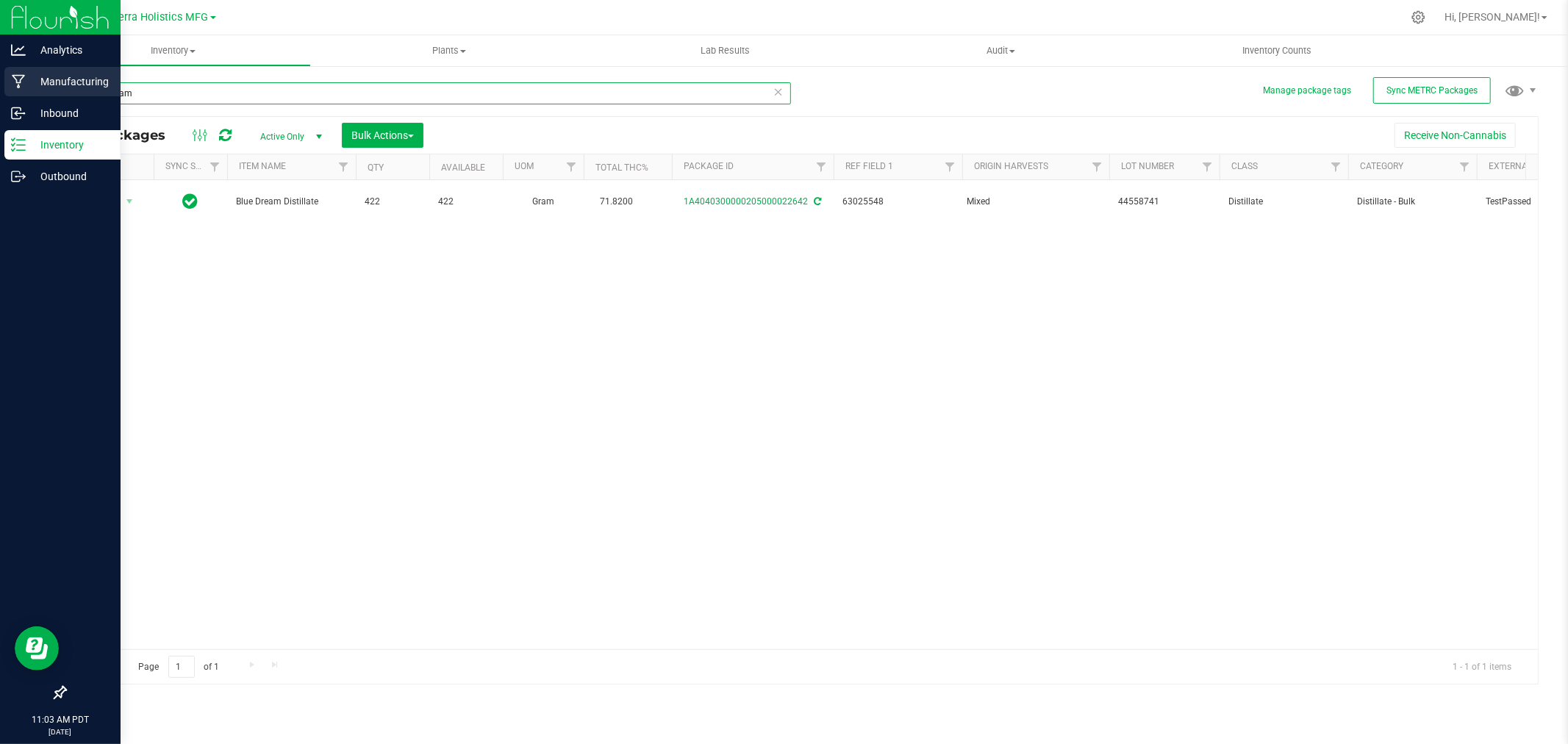
drag, startPoint x: 158, startPoint y: 89, endPoint x: 0, endPoint y: 68, distance: 159.4
click at [0, 68] on div "Analytics Manufacturing Inbound Inventory Outbound 11:03 AM PDT [DATE] 09/29 Hi…" at bounding box center [784, 372] width 1568 height 744
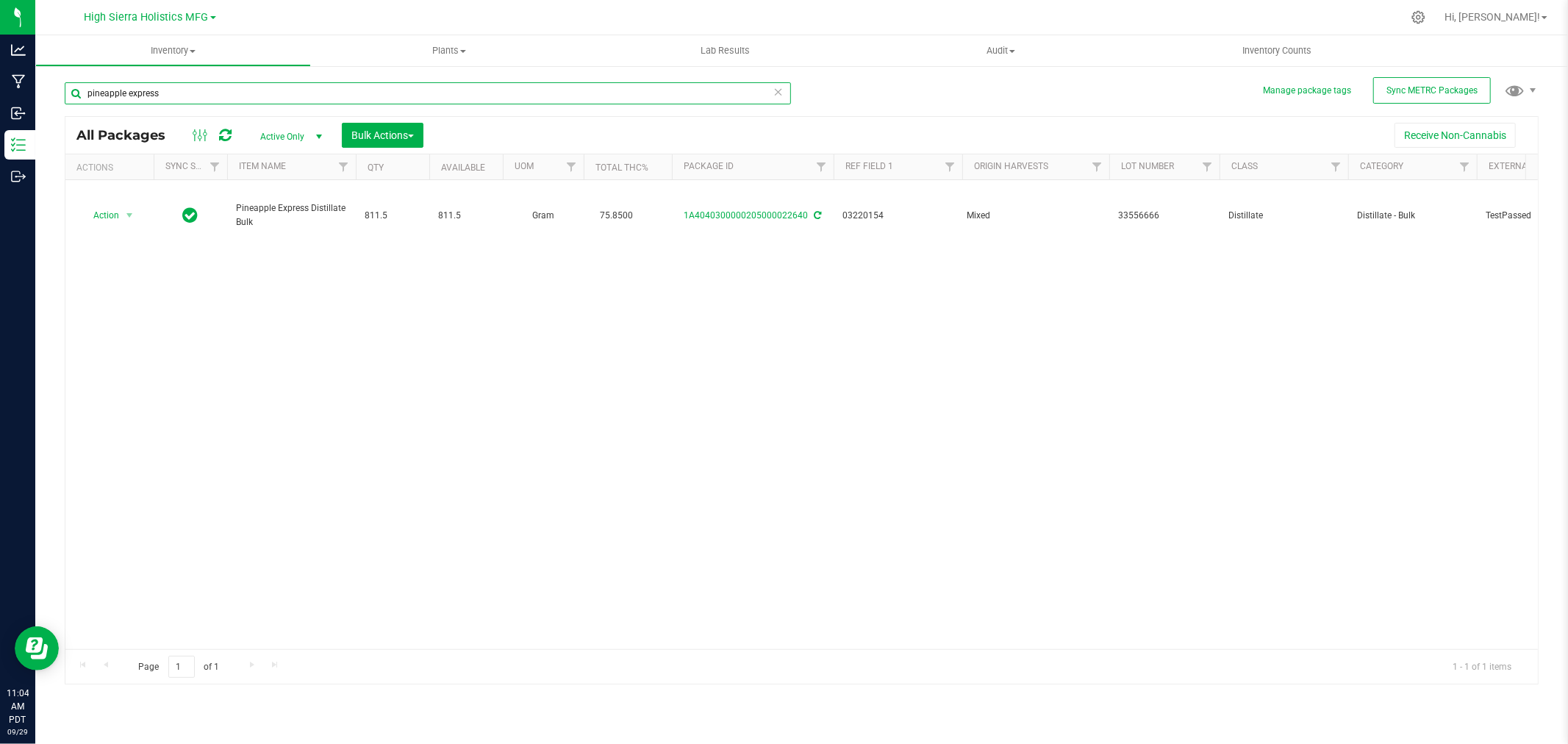
drag, startPoint x: 182, startPoint y: 99, endPoint x: 85, endPoint y: 110, distance: 97.6
click at [85, 110] on div "pineapple express" at bounding box center [427, 99] width 727 height 34
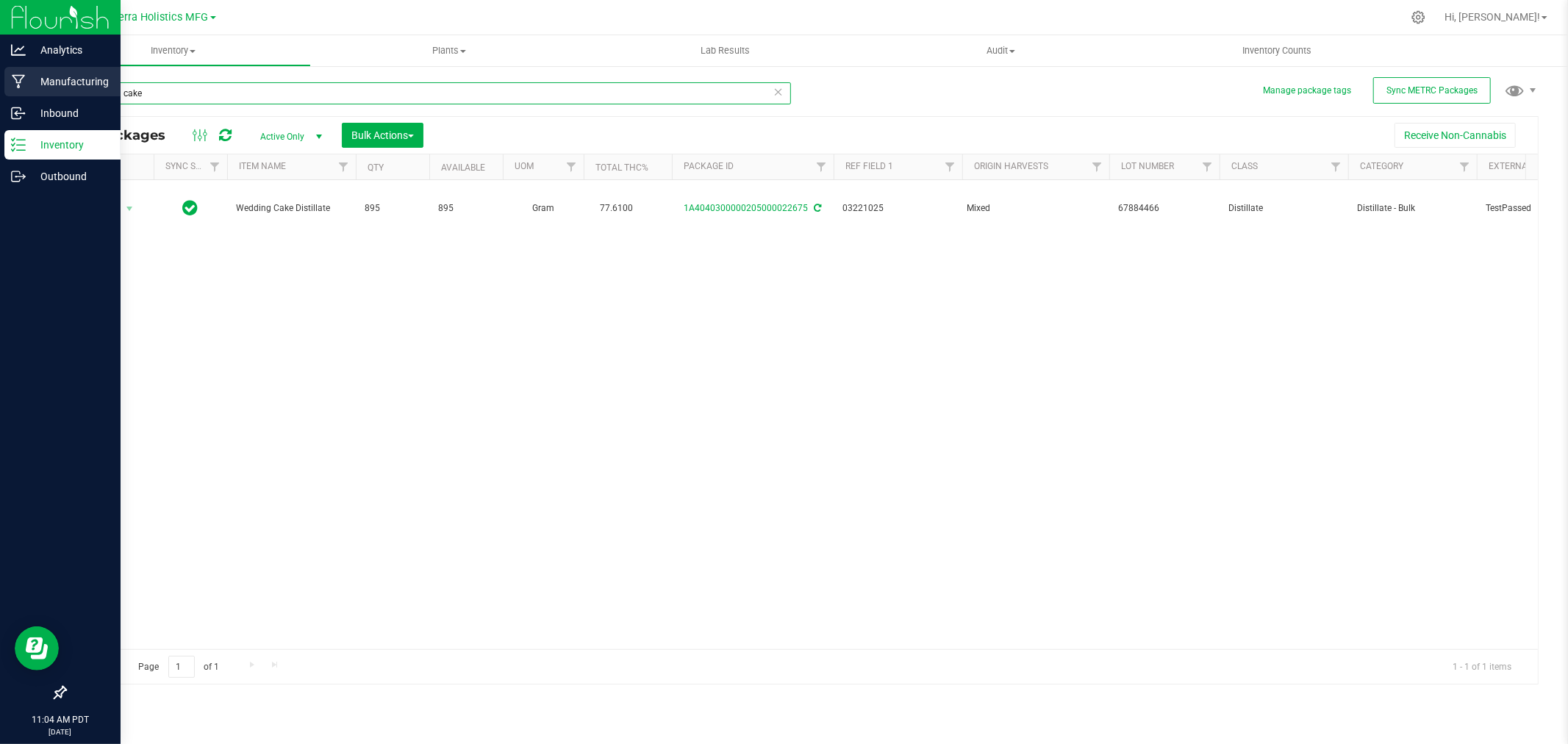
drag, startPoint x: 151, startPoint y: 90, endPoint x: 12, endPoint y: 94, distance: 139.1
click at [12, 94] on div "Analytics Manufacturing Inbound Inventory Outbound 11:04 AM PDT [DATE] 09/29 Hi…" at bounding box center [784, 372] width 1568 height 744
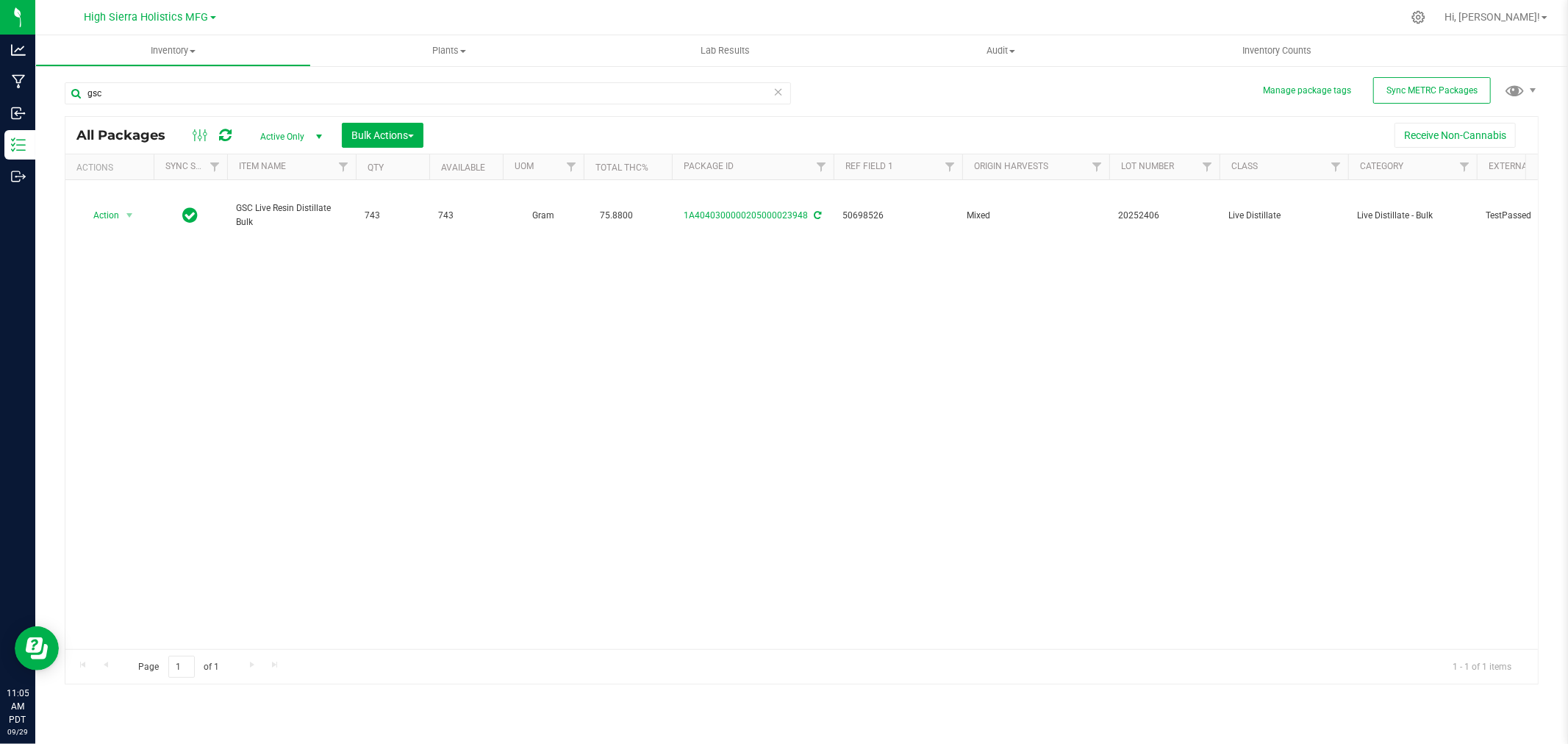
click at [333, 9] on div at bounding box center [832, 17] width 1139 height 29
drag, startPoint x: 138, startPoint y: 95, endPoint x: 76, endPoint y: 93, distance: 62.0
click at [78, 93] on input "gsc" at bounding box center [427, 93] width 727 height 22
type input "ghost train haze"
